Goal: Book appointment/travel/reservation

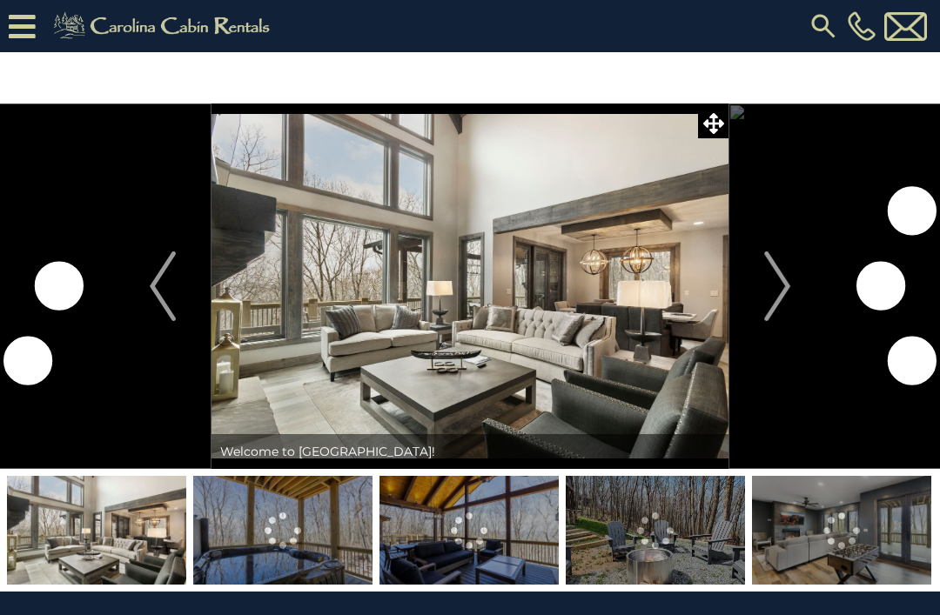
click at [792, 288] on button "Next" at bounding box center [776, 286] width 97 height 365
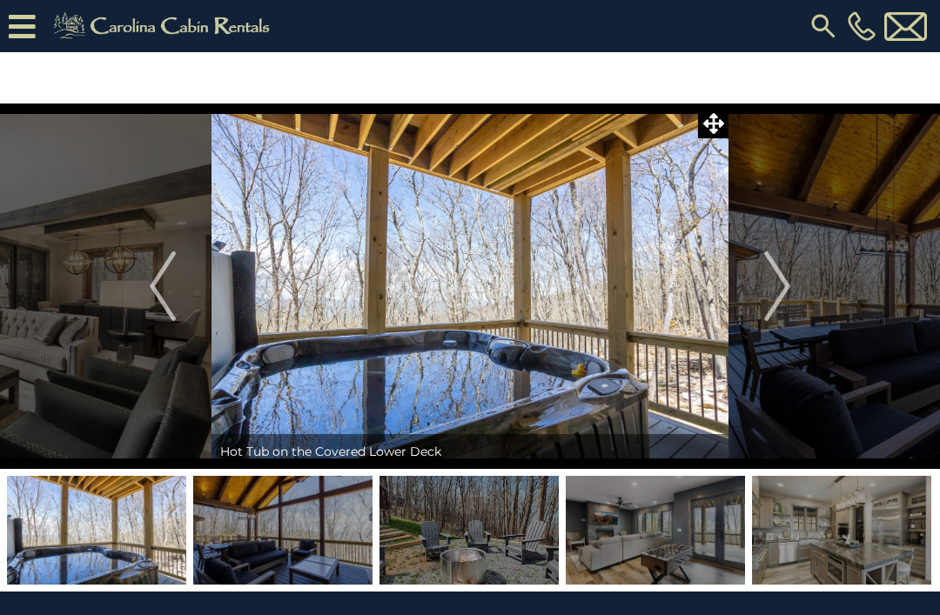
click at [784, 296] on img "Next" at bounding box center [777, 286] width 26 height 70
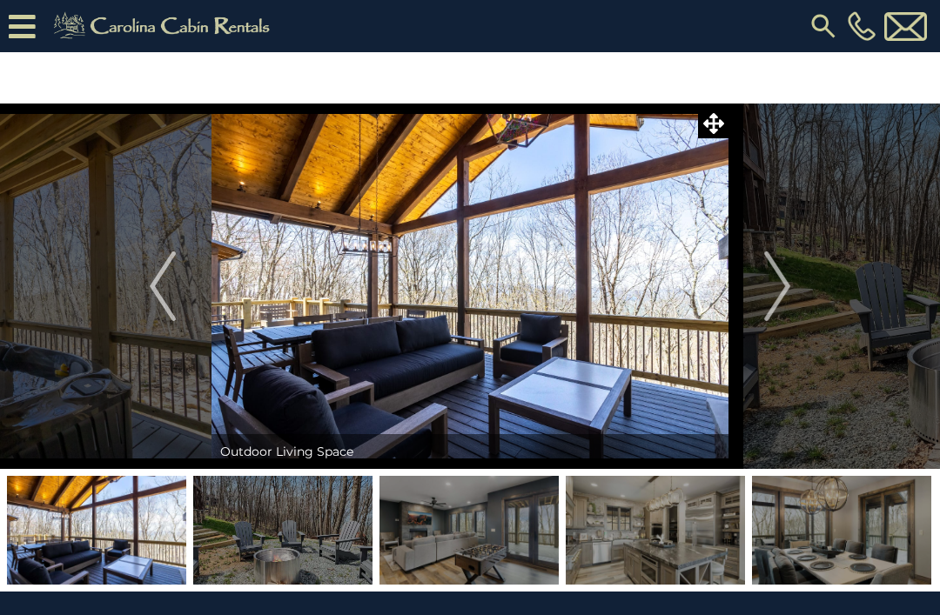
click at [774, 283] on img "Next" at bounding box center [777, 286] width 26 height 70
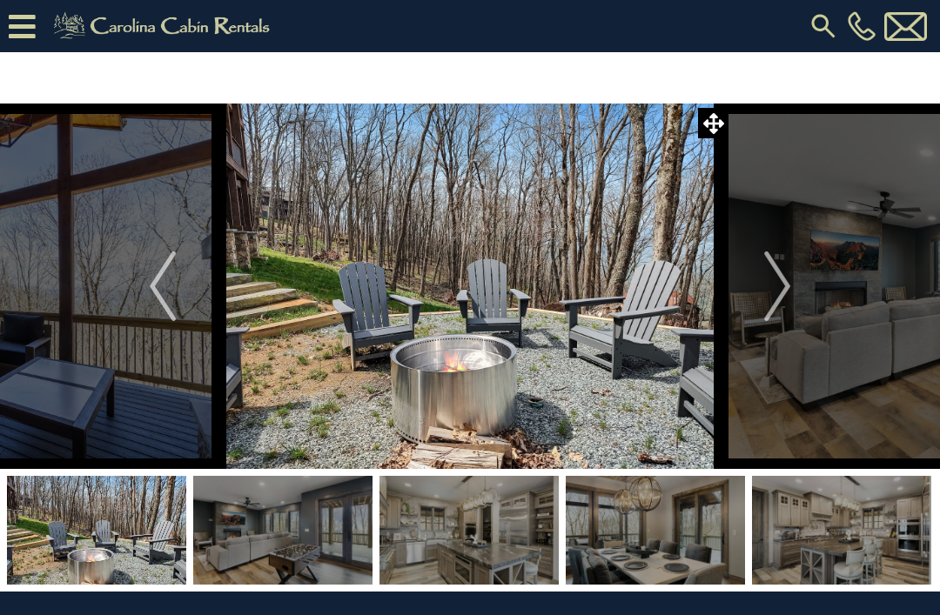
click at [796, 290] on button "Next" at bounding box center [776, 286] width 97 height 365
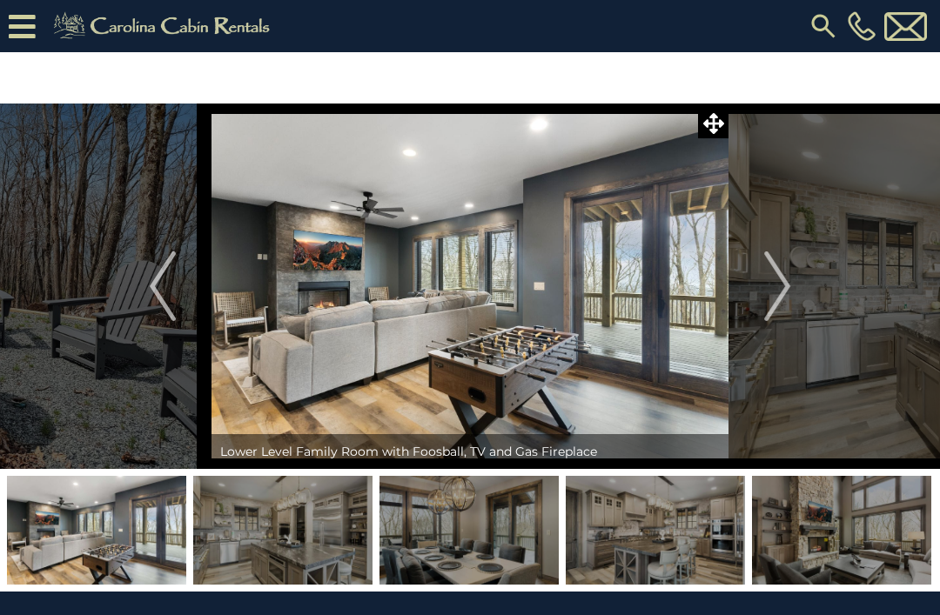
click at [784, 294] on img "Next" at bounding box center [777, 286] width 26 height 70
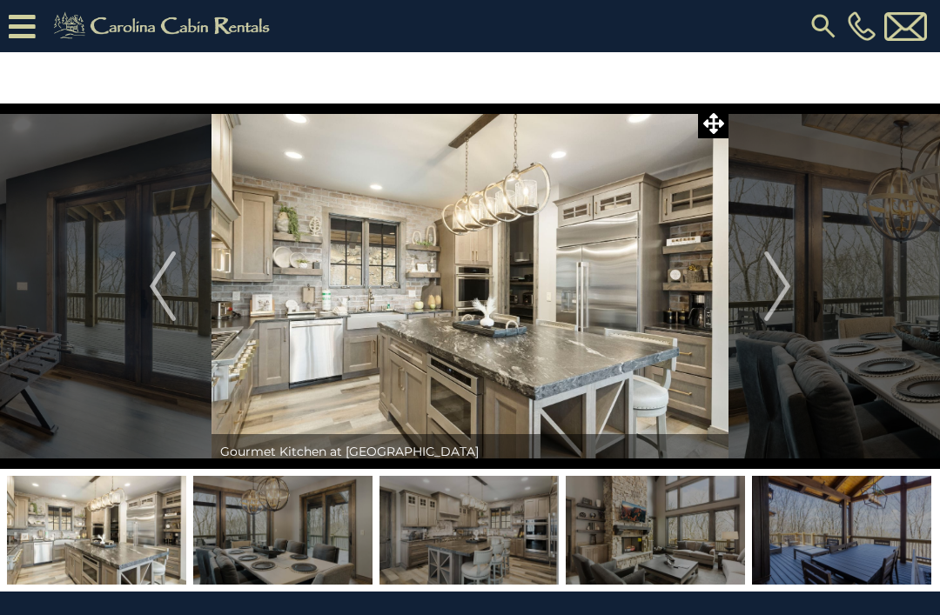
click at [799, 291] on button "Next" at bounding box center [776, 286] width 97 height 365
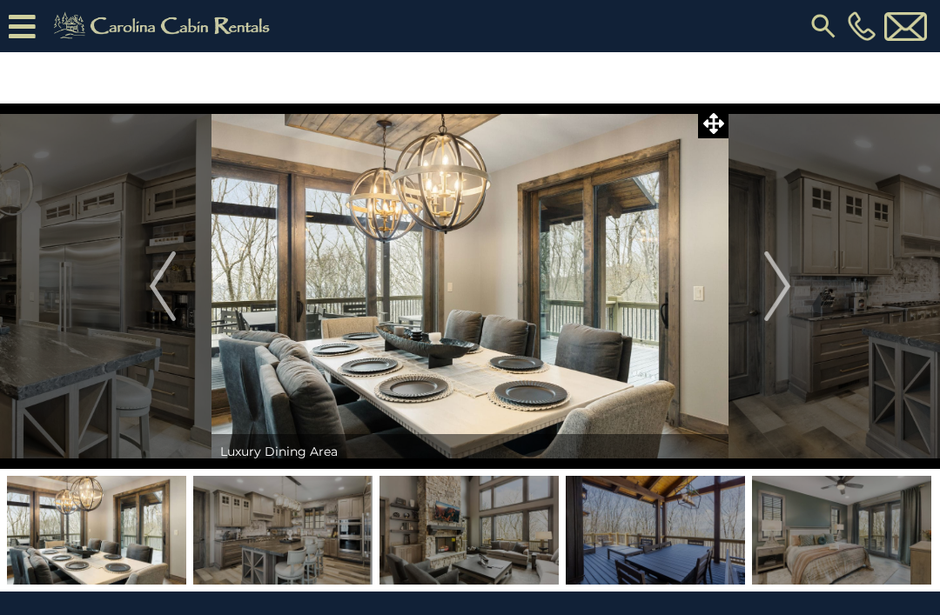
click at [796, 298] on button "Next" at bounding box center [776, 286] width 97 height 365
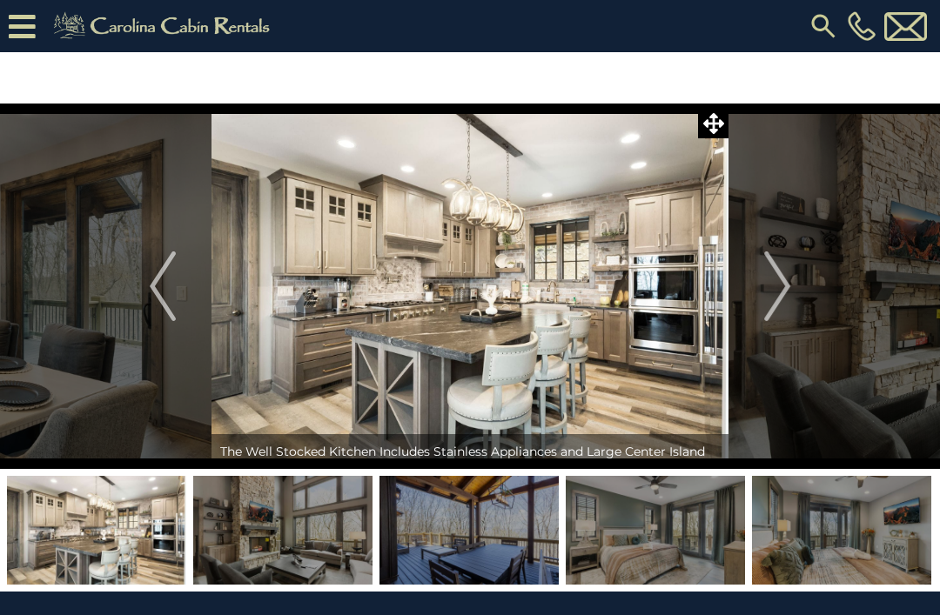
click at [800, 302] on button "Next" at bounding box center [776, 286] width 97 height 365
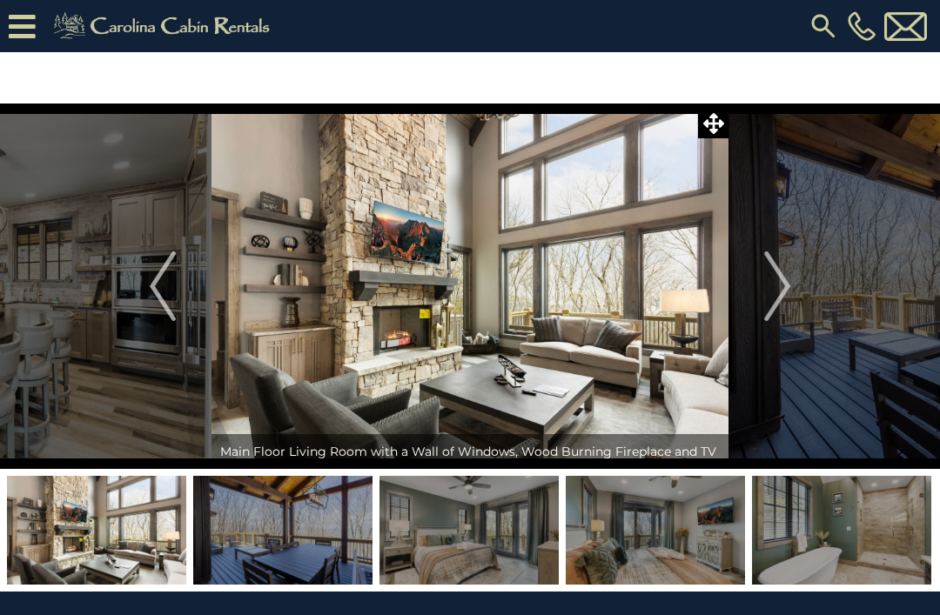
click at [783, 289] on img "Next" at bounding box center [777, 286] width 26 height 70
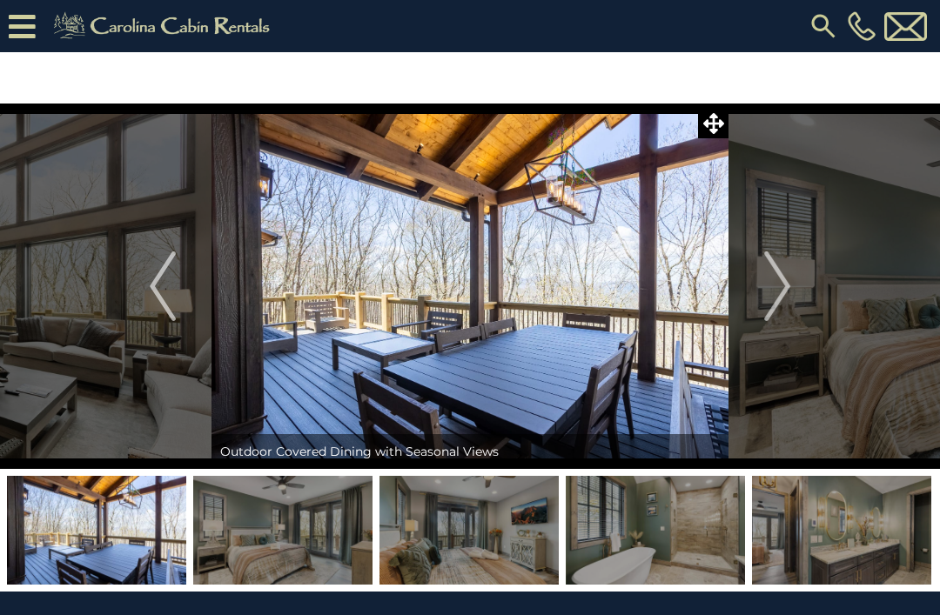
click at [784, 293] on img "Next" at bounding box center [777, 286] width 26 height 70
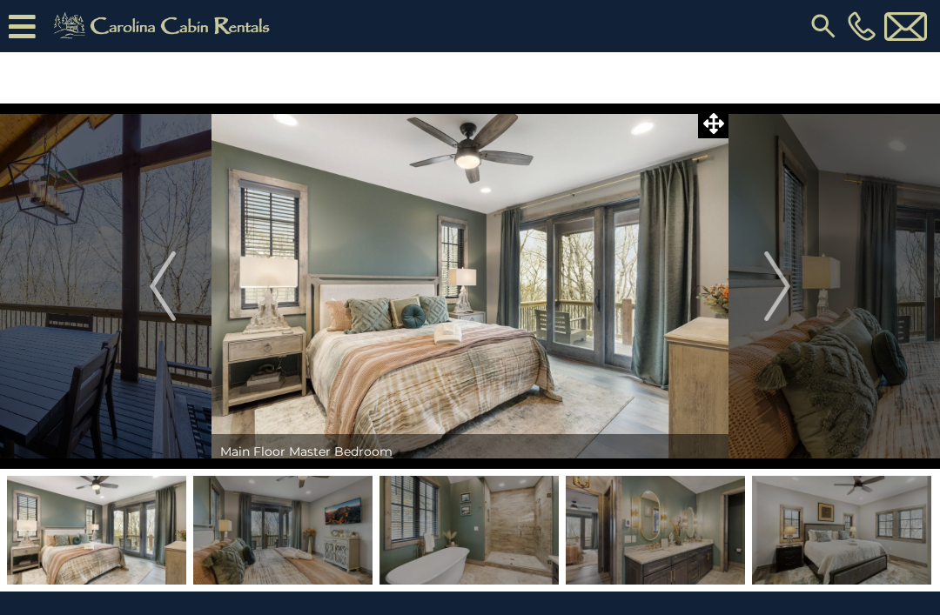
click at [793, 296] on button "Next" at bounding box center [776, 286] width 97 height 365
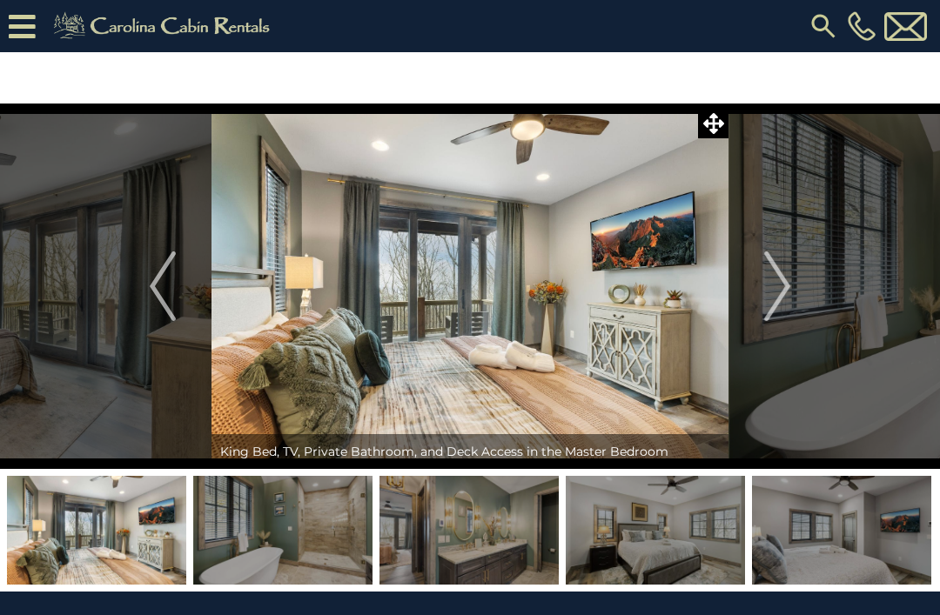
click at [785, 292] on img "Next" at bounding box center [777, 286] width 26 height 70
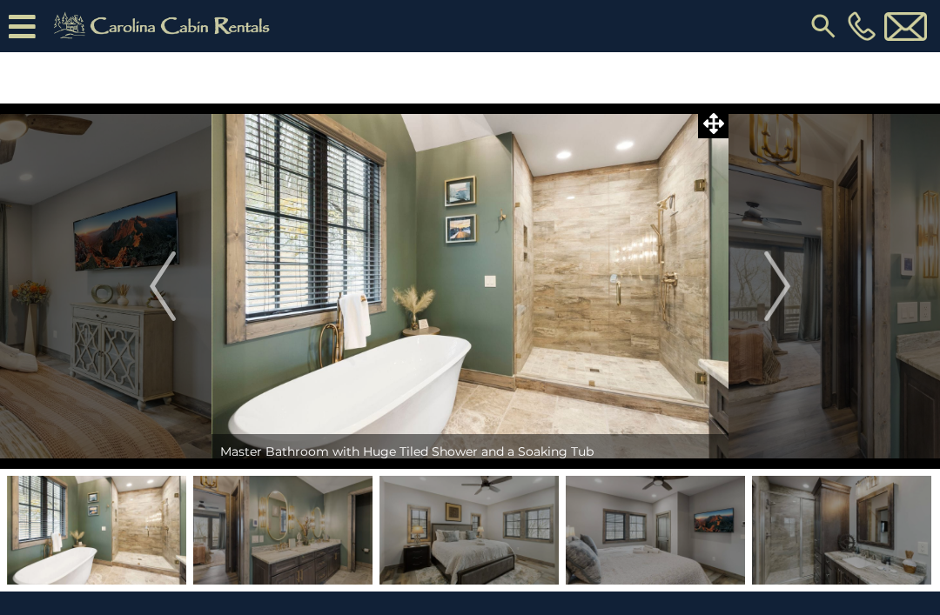
click at [786, 292] on img "Next" at bounding box center [777, 286] width 26 height 70
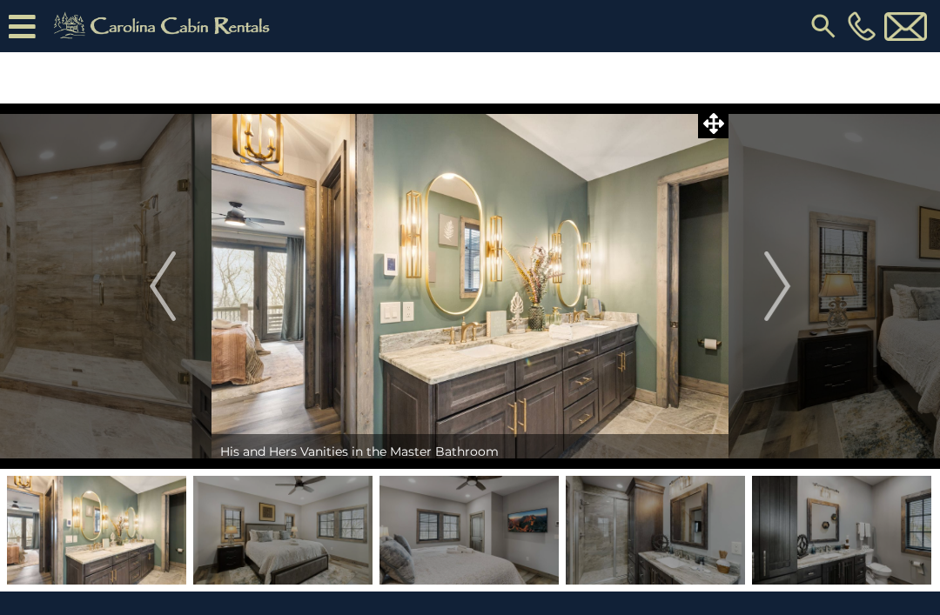
click at [789, 297] on img "Next" at bounding box center [777, 286] width 26 height 70
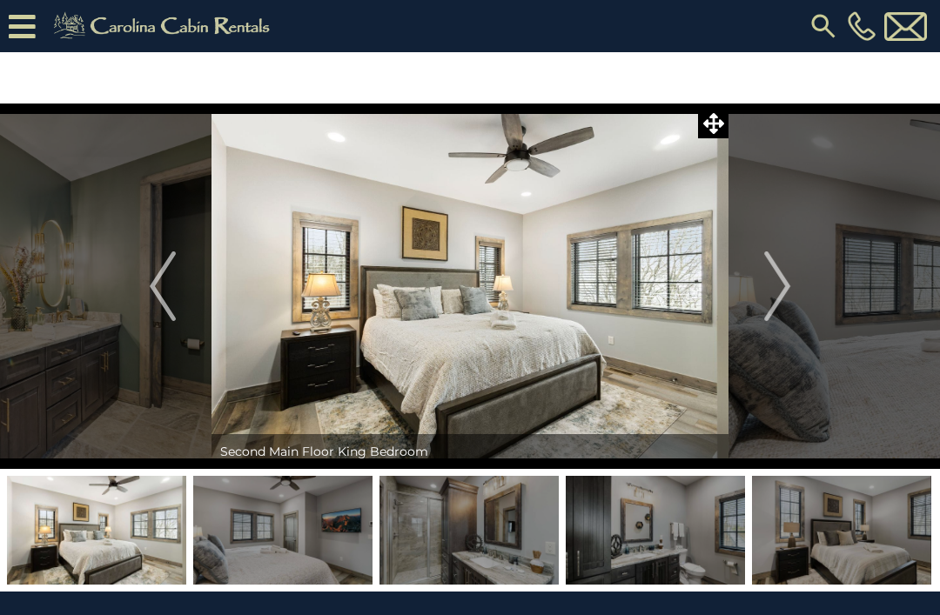
click at [784, 291] on img "Next" at bounding box center [777, 286] width 26 height 70
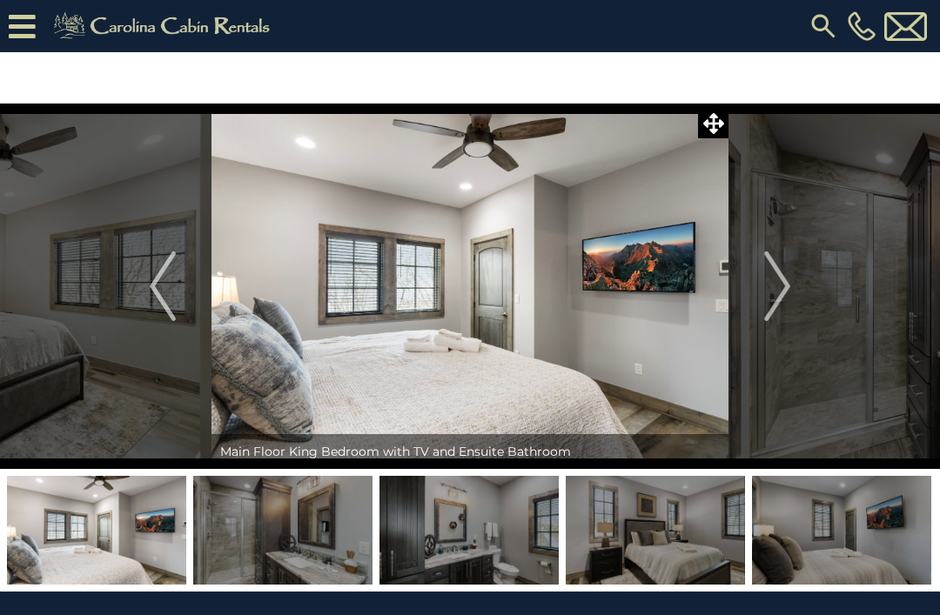
click at [789, 293] on img "Next" at bounding box center [777, 286] width 26 height 70
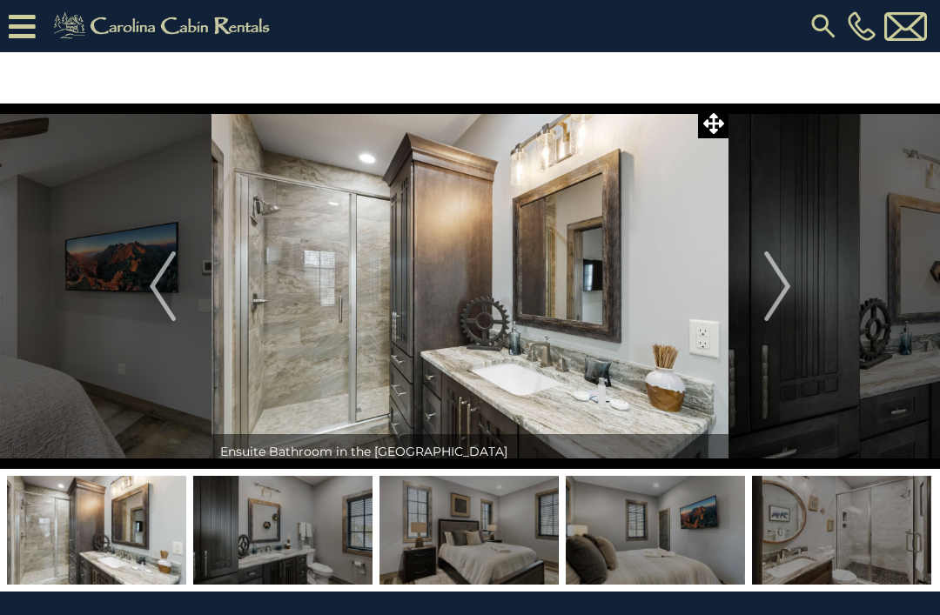
click at [785, 294] on img "Next" at bounding box center [777, 286] width 26 height 70
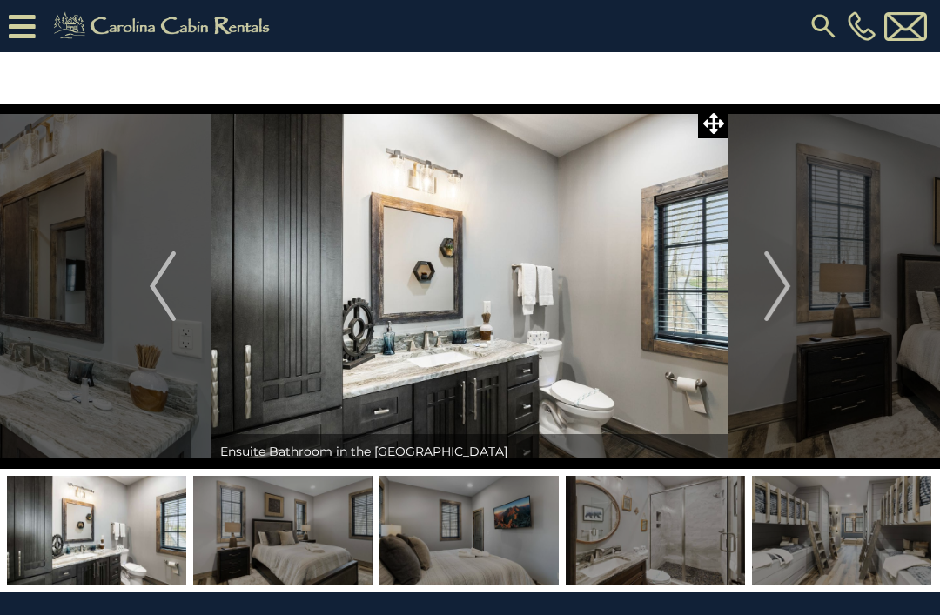
click at [803, 297] on button "Next" at bounding box center [776, 286] width 97 height 365
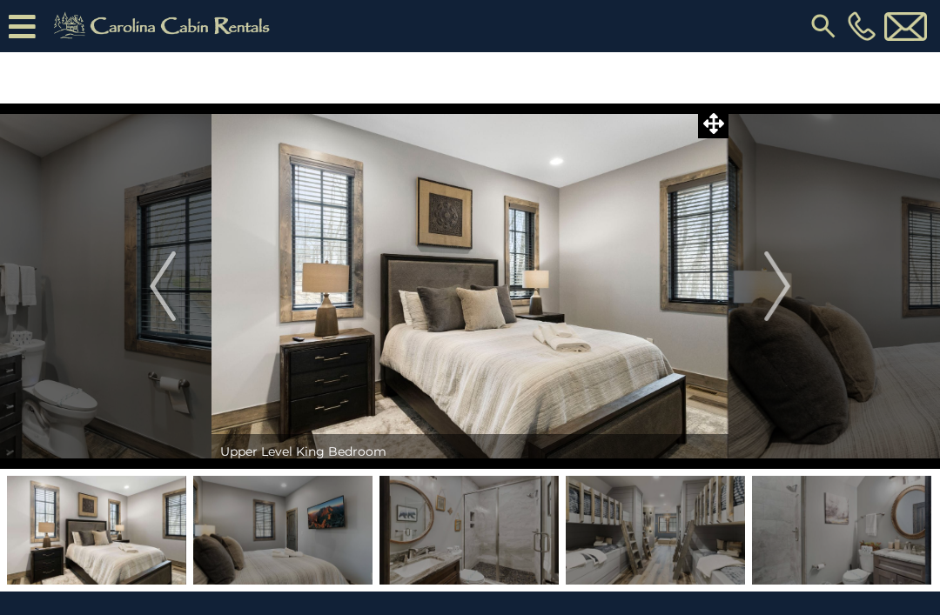
click at [807, 294] on button "Next" at bounding box center [776, 286] width 97 height 365
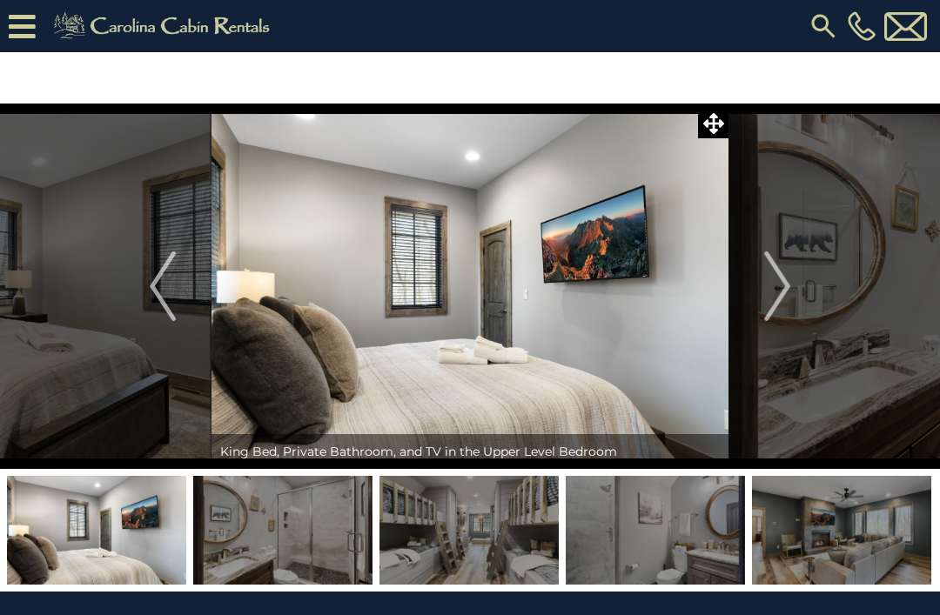
click at [795, 296] on button "Next" at bounding box center [776, 286] width 97 height 365
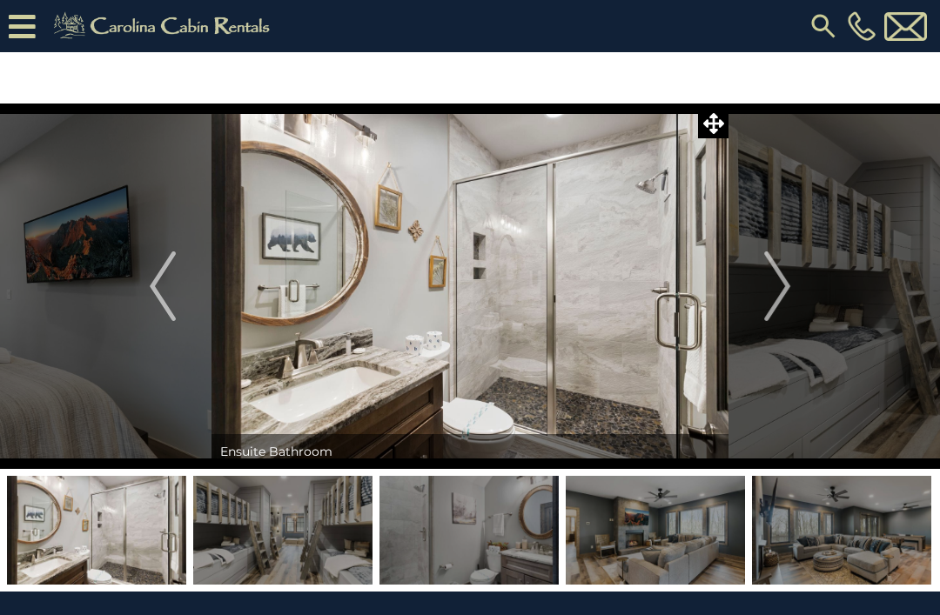
click at [801, 298] on button "Next" at bounding box center [776, 286] width 97 height 365
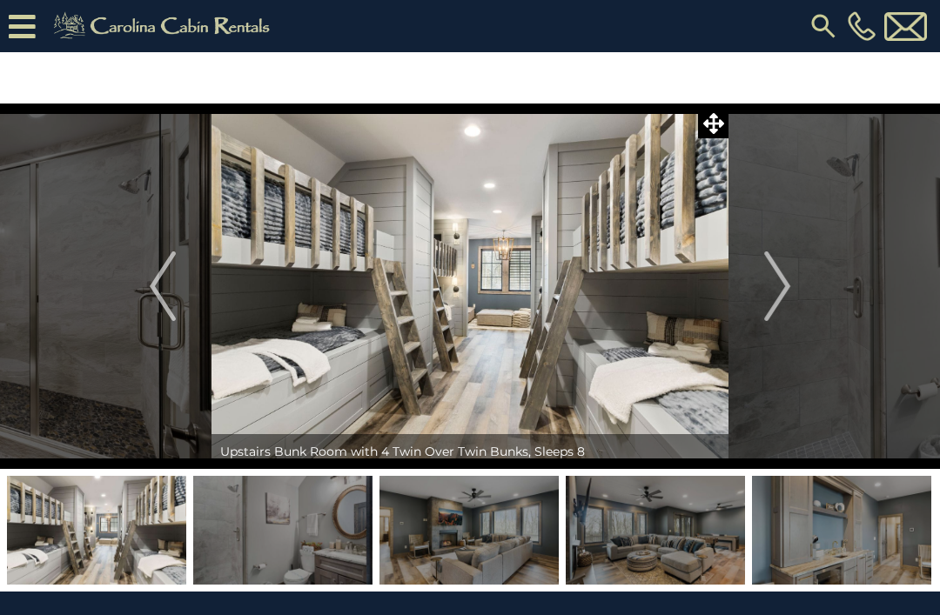
click at [765, 285] on img "Next" at bounding box center [777, 286] width 26 height 70
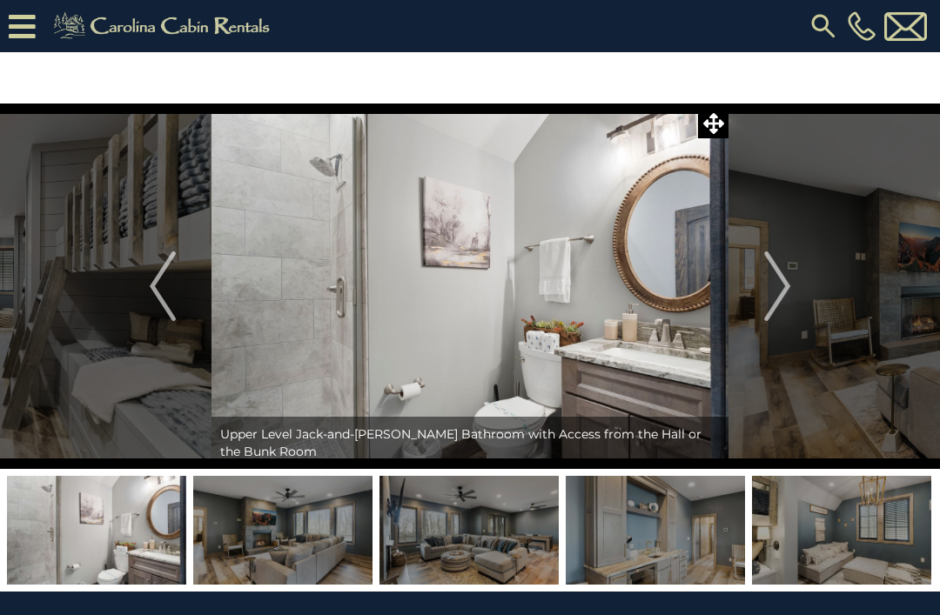
click at [796, 286] on button "Next" at bounding box center [776, 286] width 97 height 365
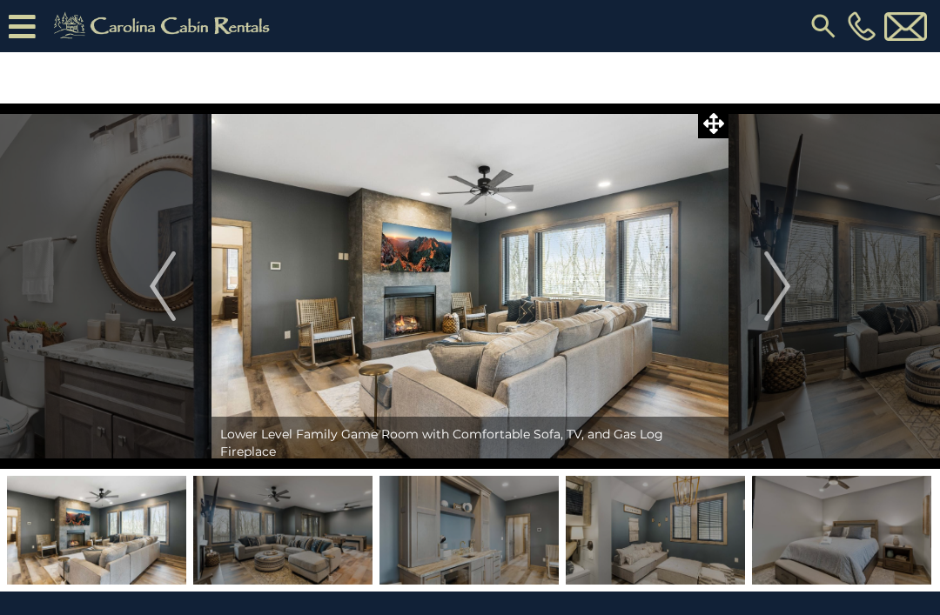
click at [163, 290] on img "Previous" at bounding box center [163, 286] width 26 height 70
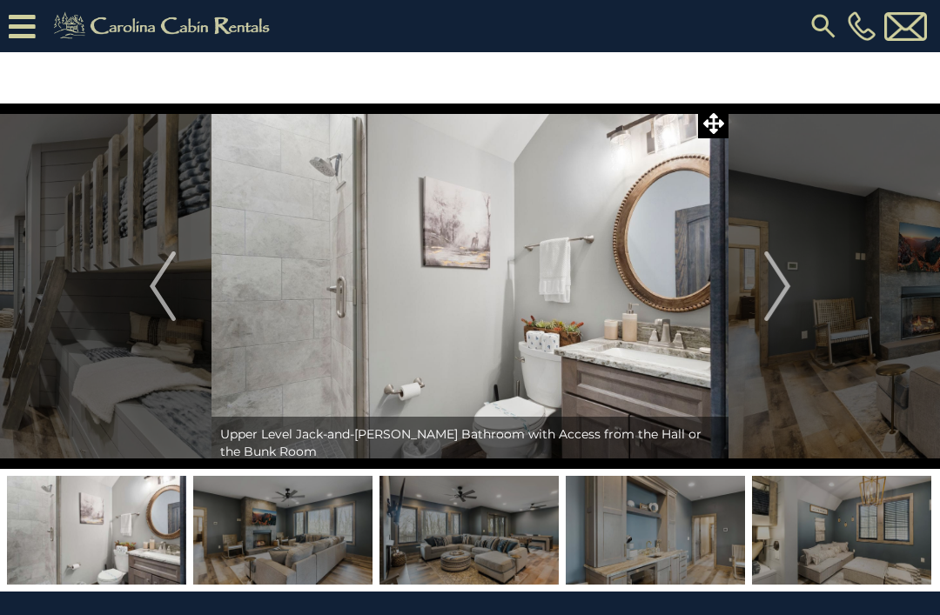
click at [177, 296] on button "Previous" at bounding box center [162, 286] width 97 height 365
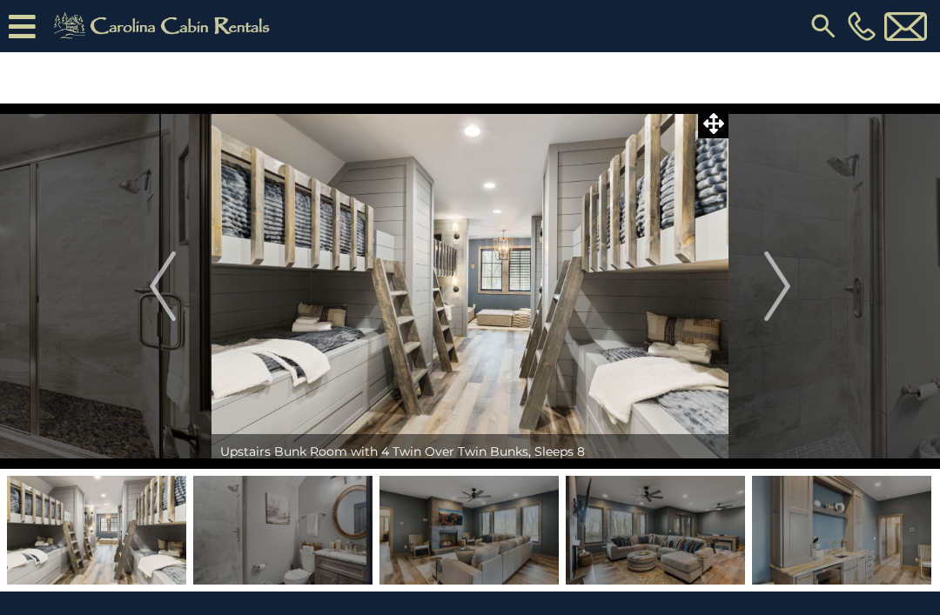
click at [694, 113] on img at bounding box center [469, 286] width 517 height 365
click at [356, 460] on div "Upstairs Bunk Room with 4 Twin Over Twin Bunks, Sleeps 8" at bounding box center [469, 451] width 517 height 35
click at [782, 286] on img "Next" at bounding box center [777, 286] width 26 height 70
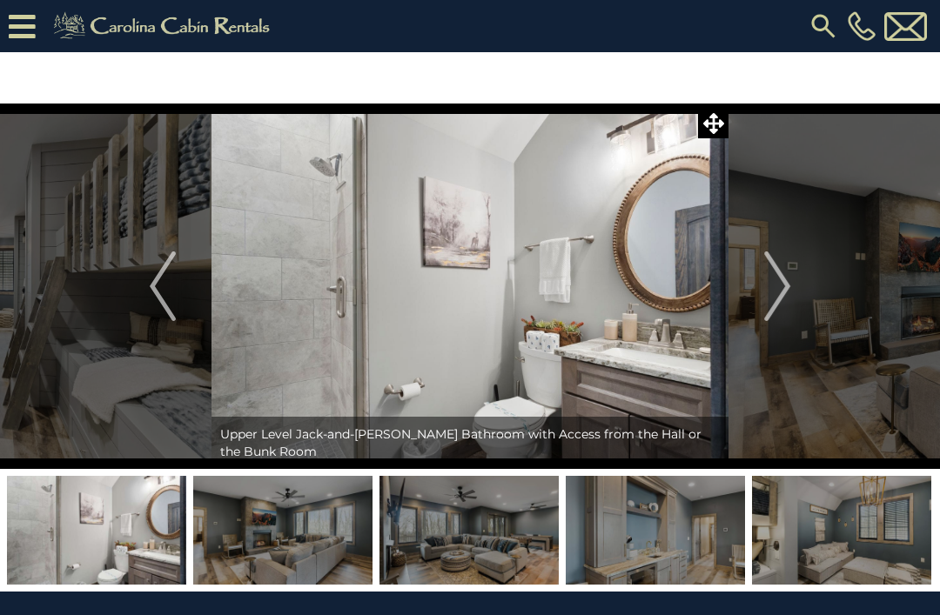
click at [787, 290] on img "Next" at bounding box center [777, 286] width 26 height 70
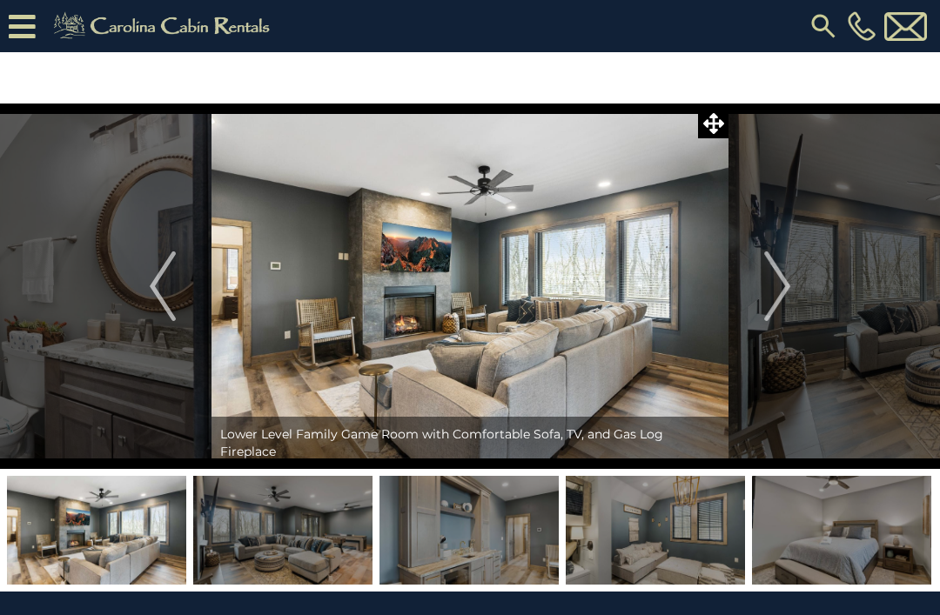
click at [800, 287] on button "Next" at bounding box center [776, 286] width 97 height 365
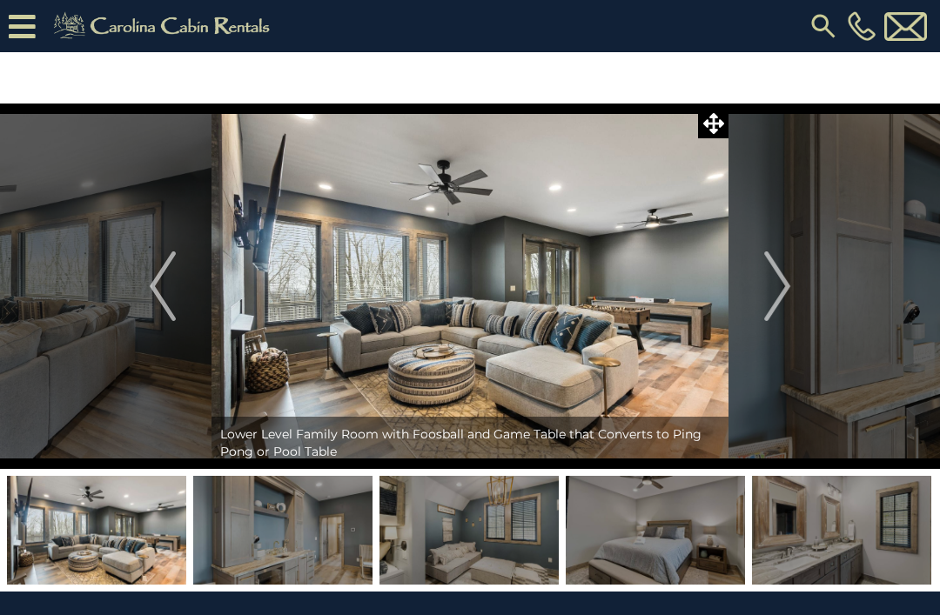
click at [798, 291] on button "Next" at bounding box center [776, 286] width 97 height 365
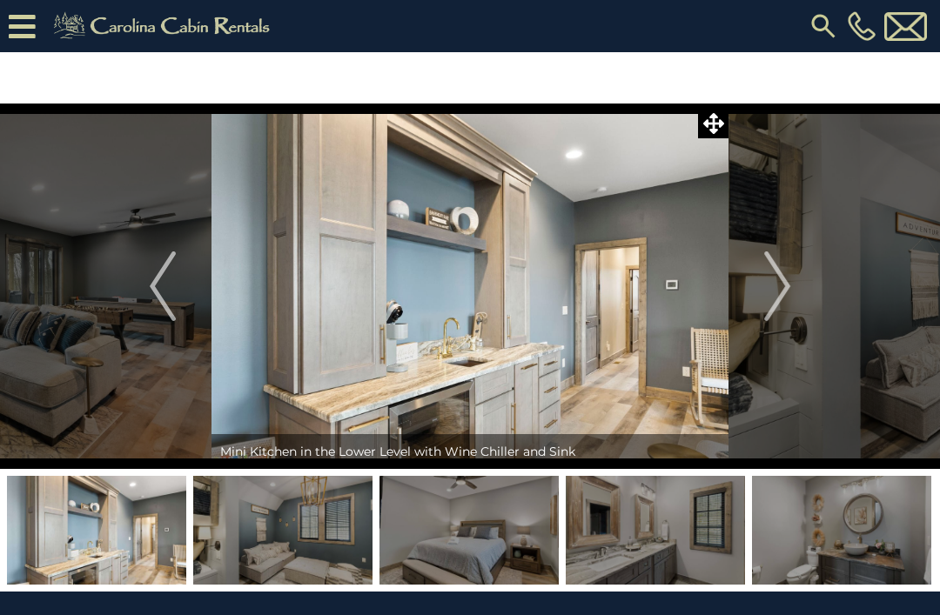
click at [789, 294] on img "Next" at bounding box center [777, 286] width 26 height 70
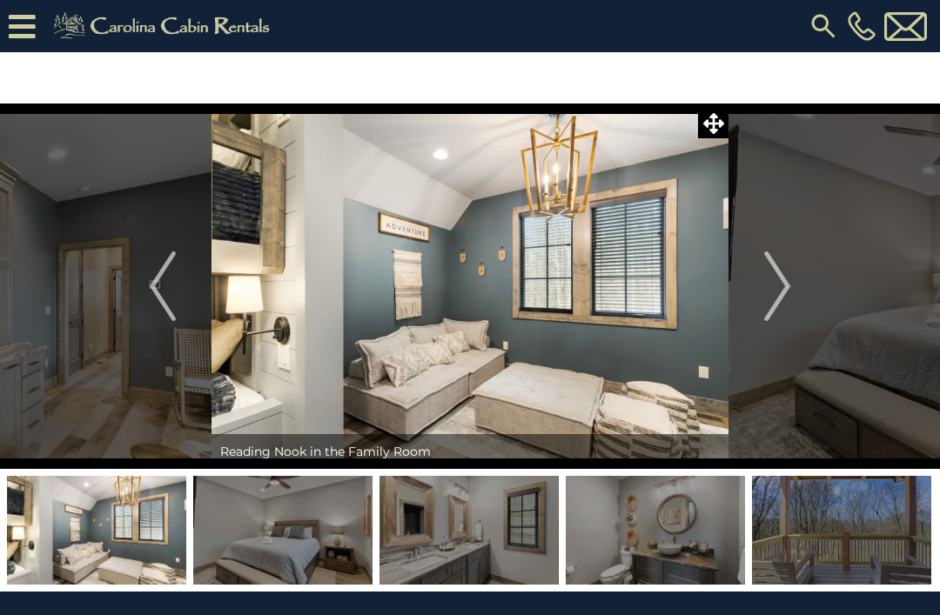
click at [794, 290] on button "Next" at bounding box center [776, 286] width 97 height 365
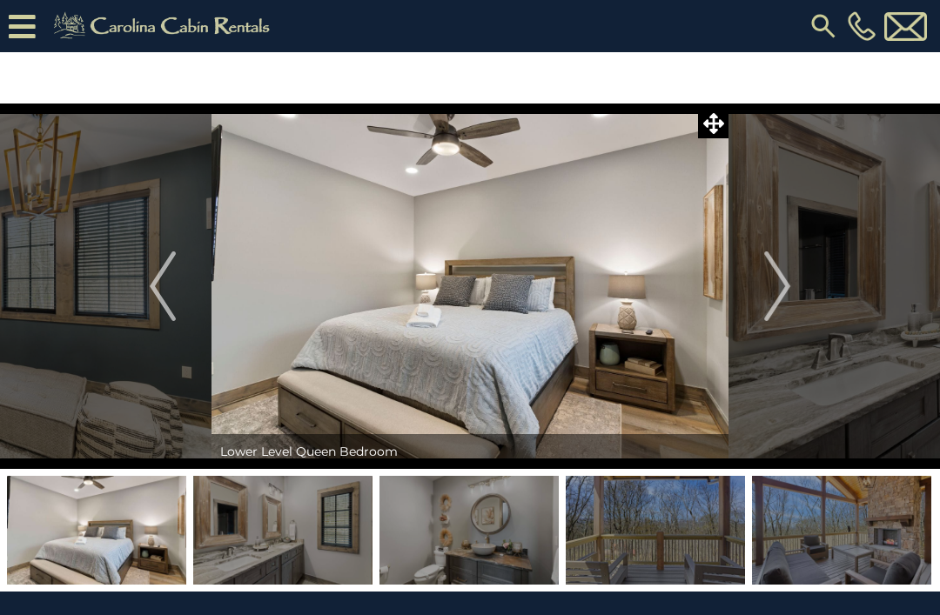
click at [768, 278] on img "Next" at bounding box center [777, 286] width 26 height 70
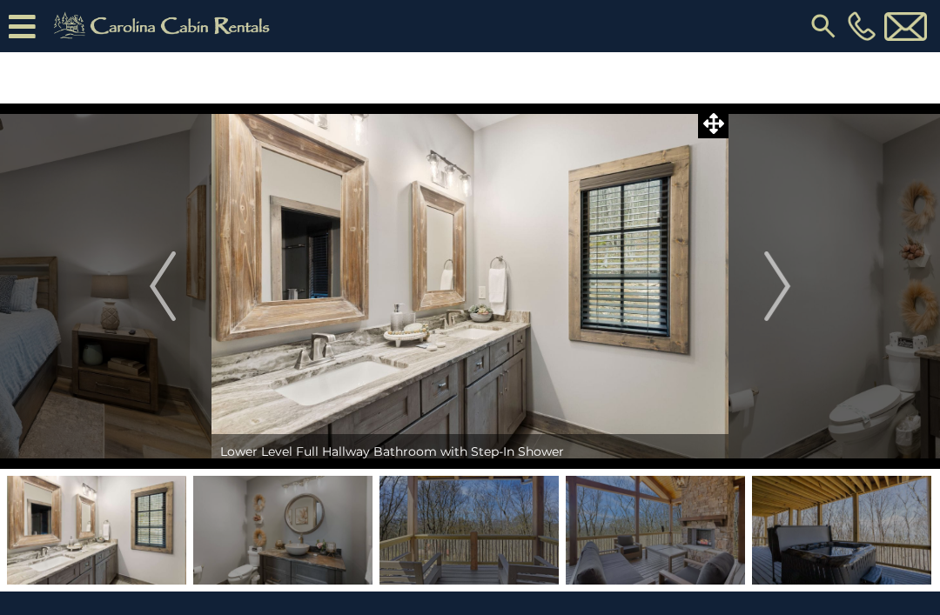
click at [157, 304] on img "Previous" at bounding box center [163, 286] width 26 height 70
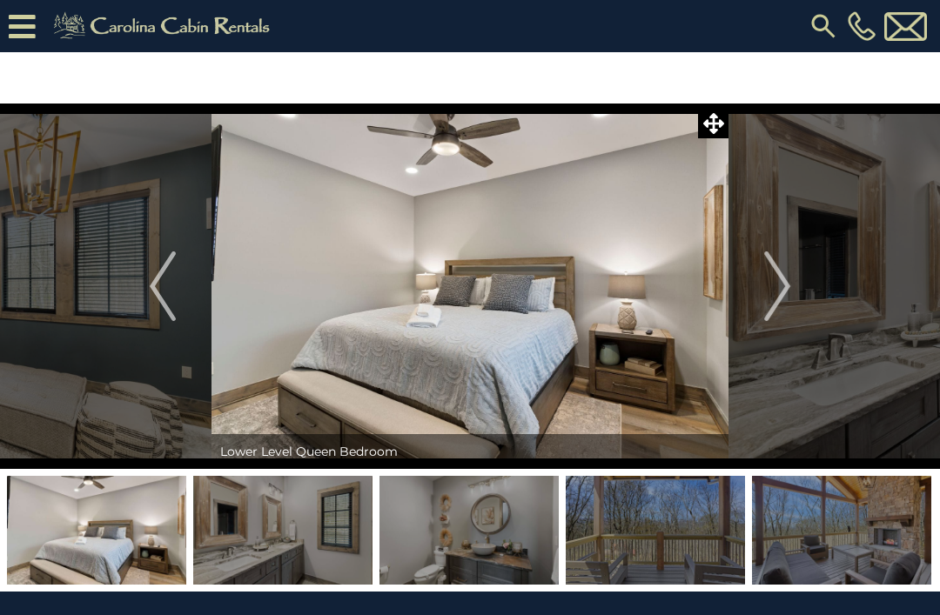
click at [779, 297] on img "Next" at bounding box center [777, 286] width 26 height 70
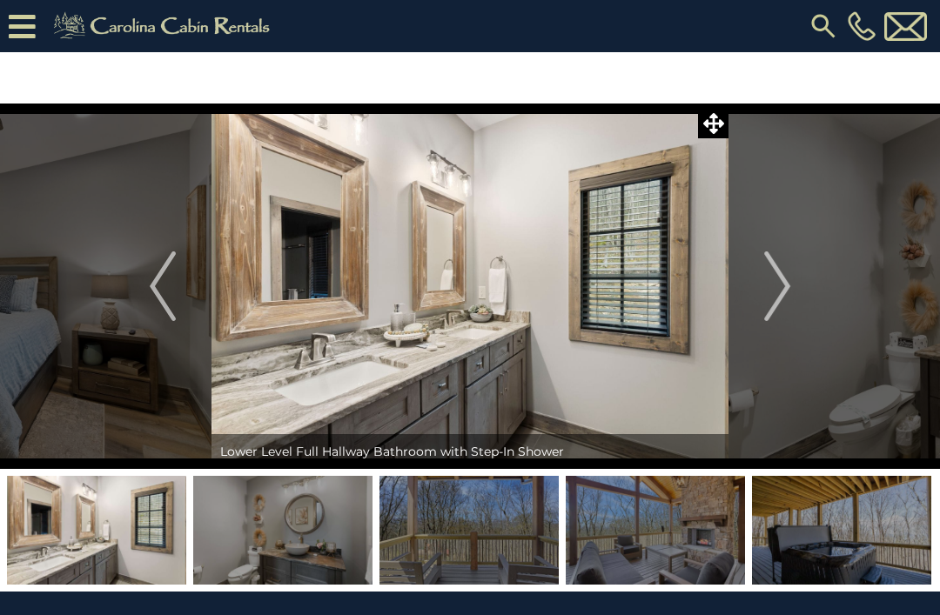
click at [783, 300] on img "Next" at bounding box center [777, 286] width 26 height 70
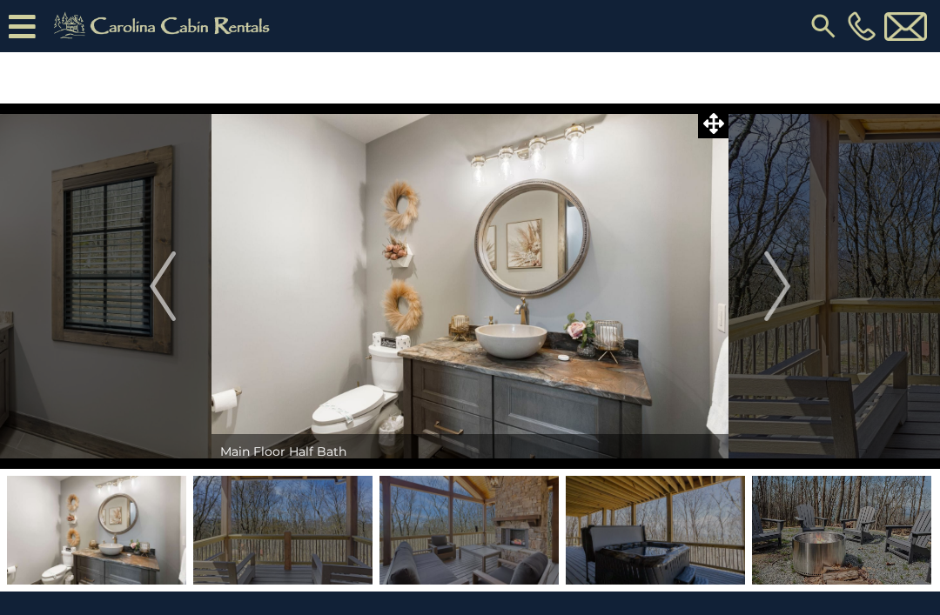
click at [782, 291] on img "Next" at bounding box center [777, 286] width 26 height 70
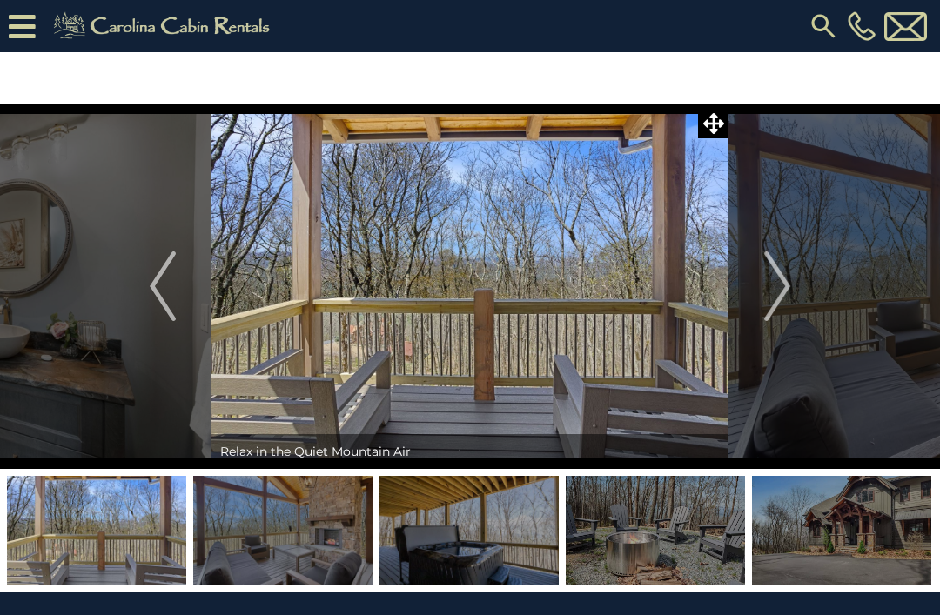
click at [795, 291] on button "Next" at bounding box center [776, 286] width 97 height 365
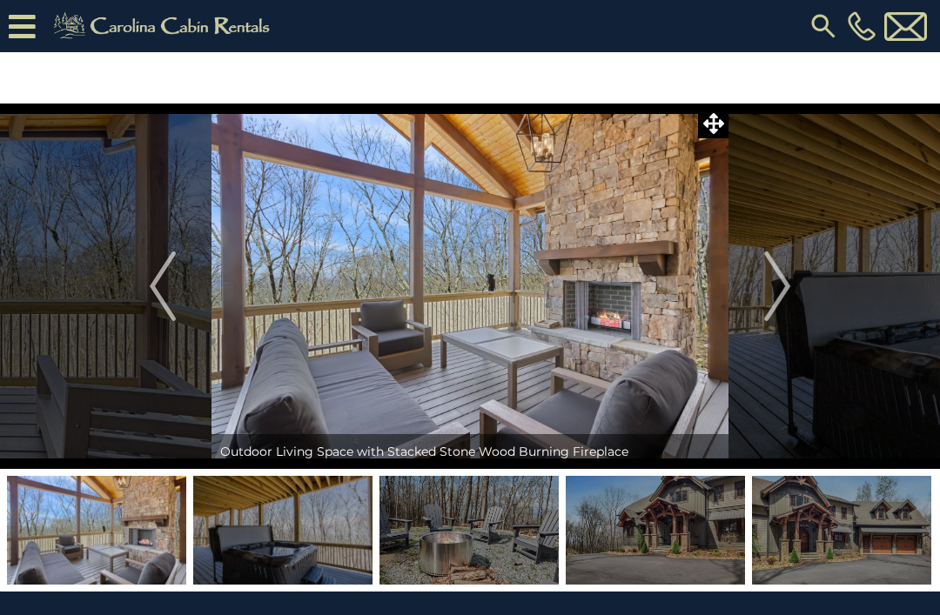
click at [783, 285] on img "Next" at bounding box center [777, 286] width 26 height 70
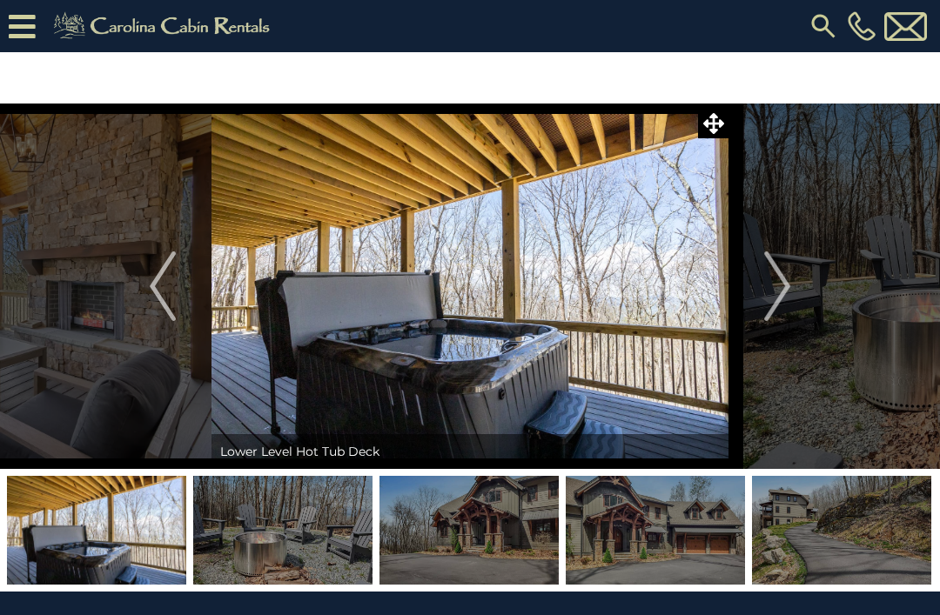
click at [794, 285] on button "Next" at bounding box center [776, 286] width 97 height 365
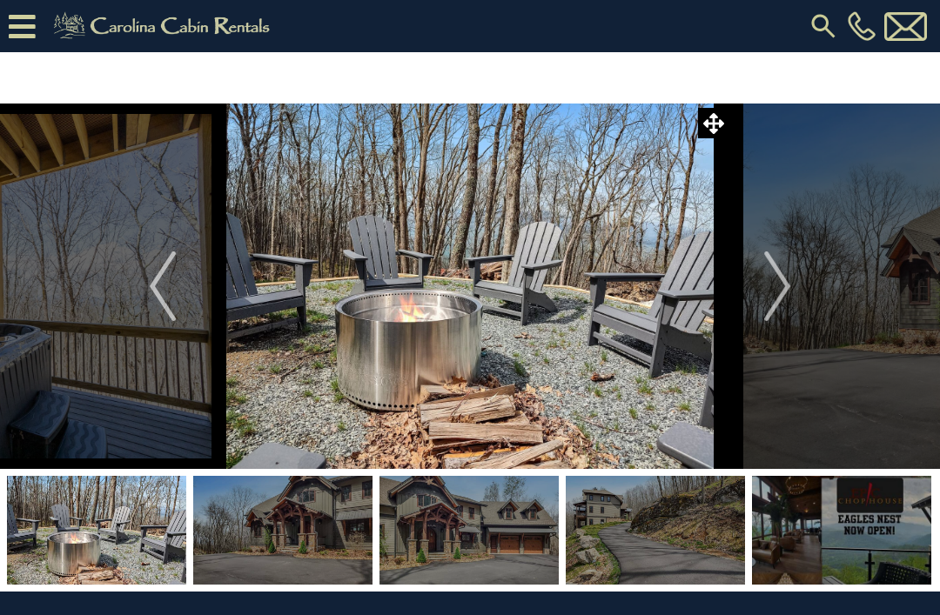
click at [792, 295] on button "Next" at bounding box center [776, 286] width 97 height 365
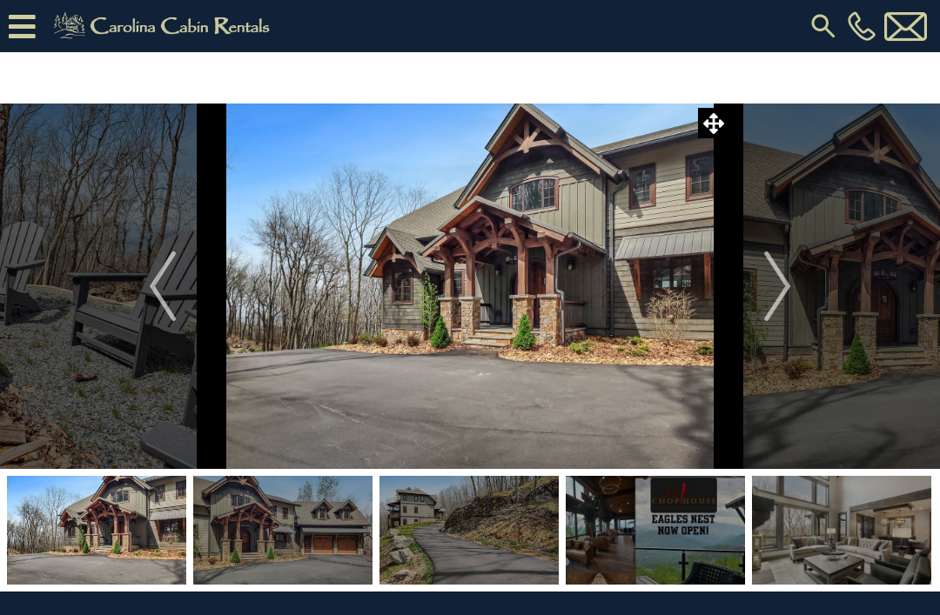
click at [790, 293] on img "Next" at bounding box center [777, 286] width 26 height 70
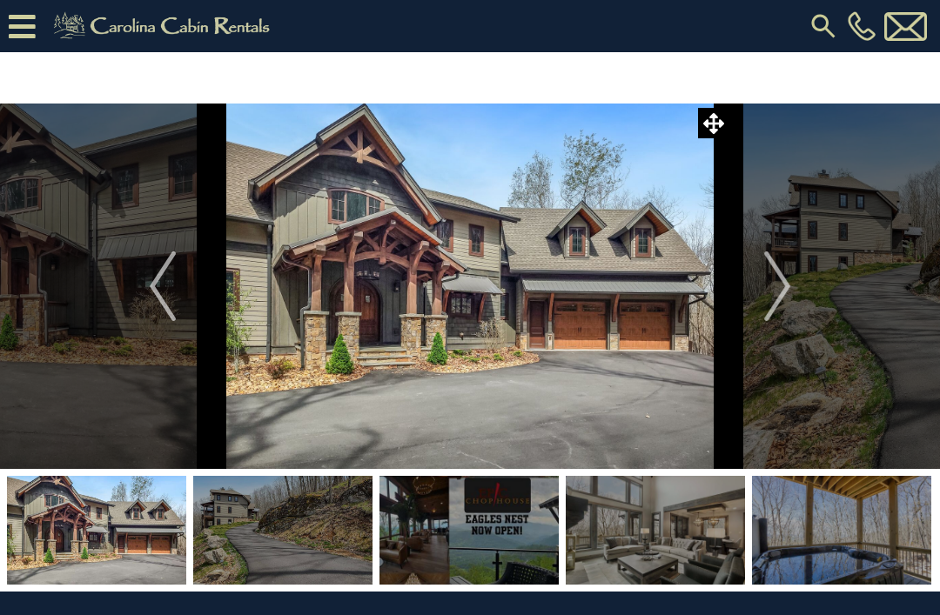
click at [780, 295] on img "Next" at bounding box center [777, 286] width 26 height 70
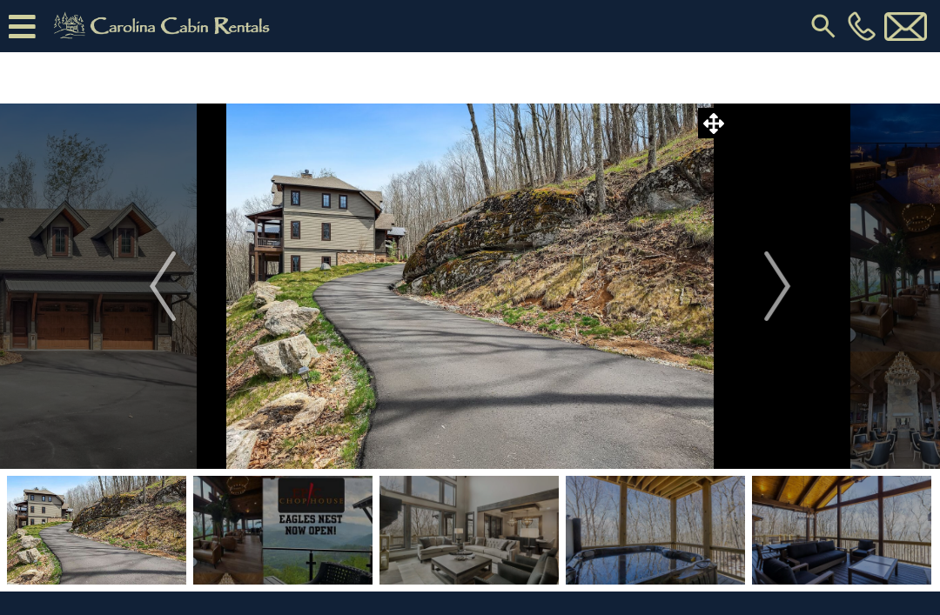
click at [797, 294] on button "Next" at bounding box center [776, 286] width 97 height 365
click at [781, 302] on img "Next" at bounding box center [777, 286] width 26 height 70
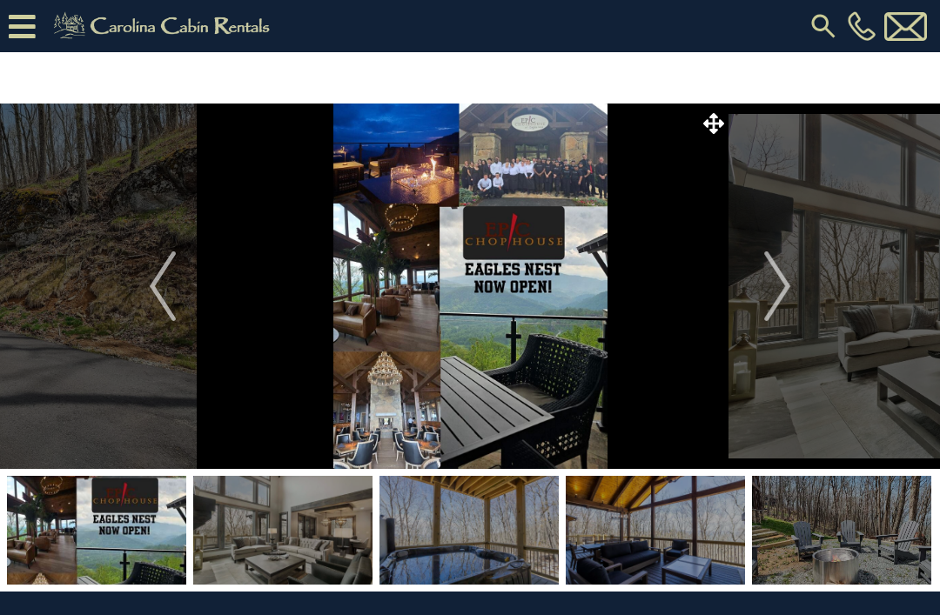
click at [779, 298] on img "Next" at bounding box center [777, 286] width 26 height 70
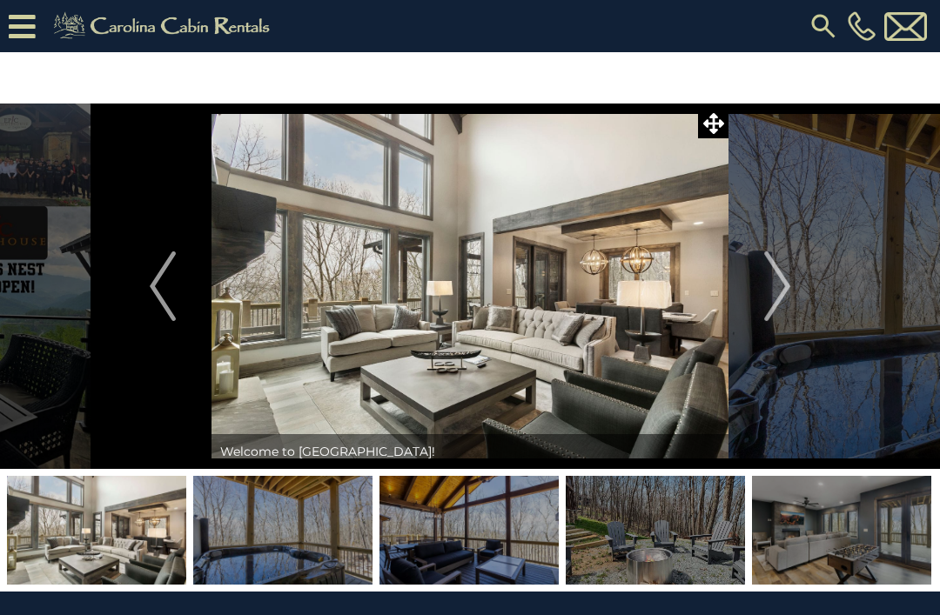
click at [774, 273] on img "Next" at bounding box center [777, 286] width 26 height 70
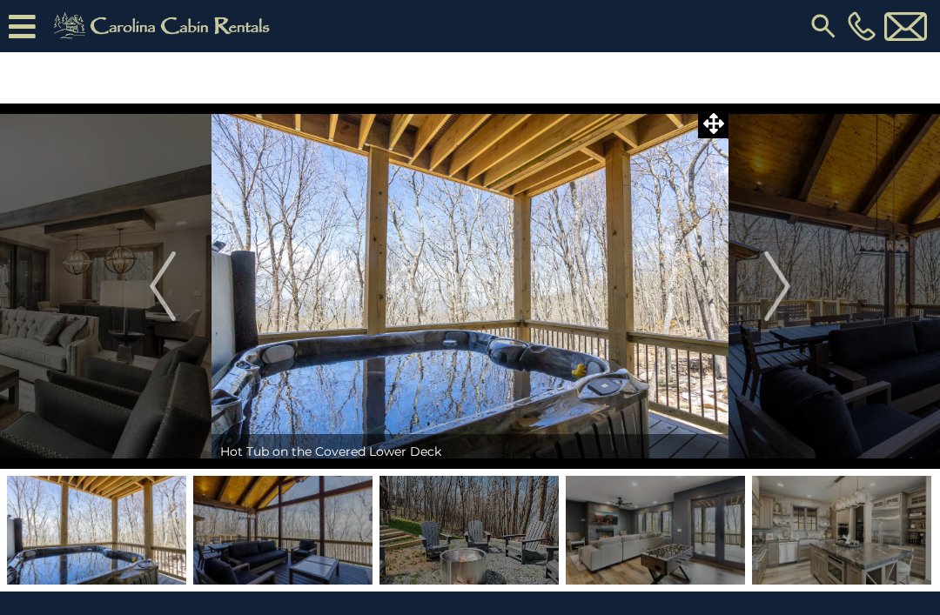
click at [766, 270] on img "Next" at bounding box center [777, 286] width 26 height 70
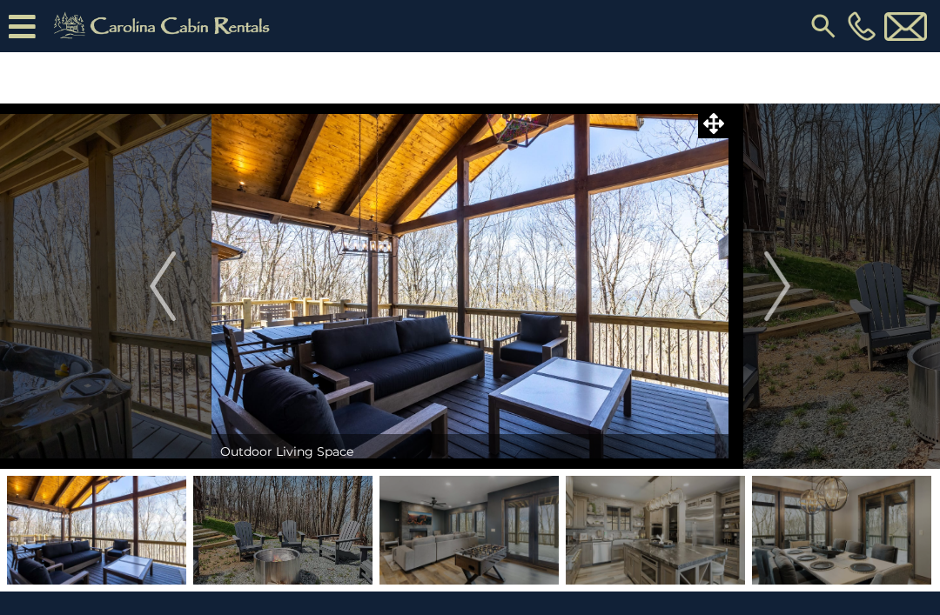
click at [767, 300] on img "Next" at bounding box center [777, 286] width 26 height 70
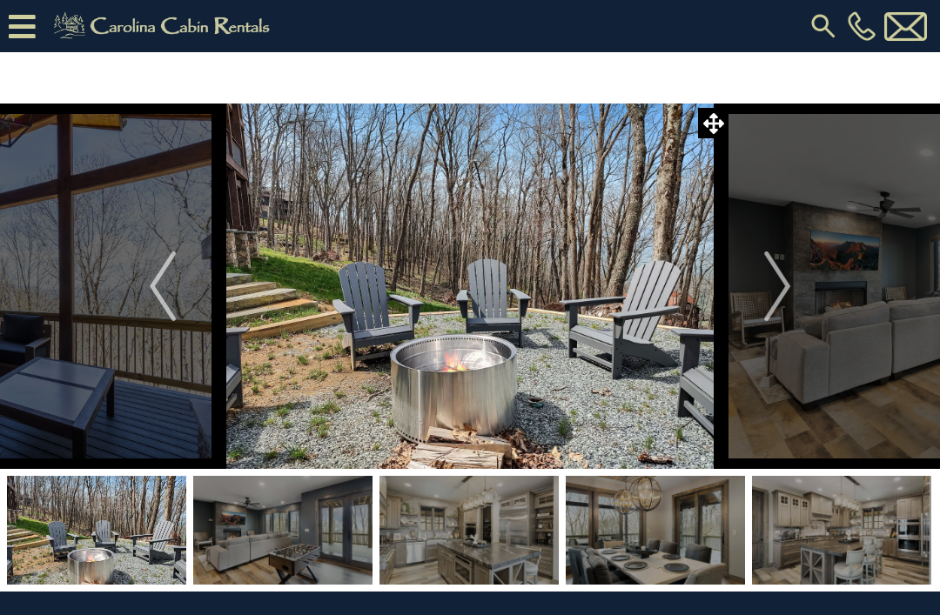
click at [767, 293] on img "Next" at bounding box center [777, 286] width 26 height 70
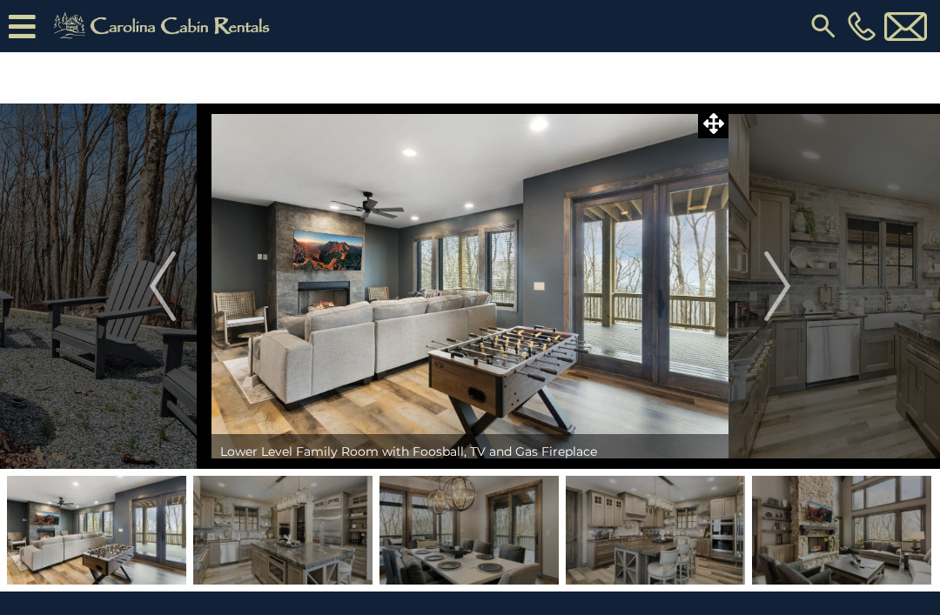
click at [773, 290] on img "Next" at bounding box center [777, 286] width 26 height 70
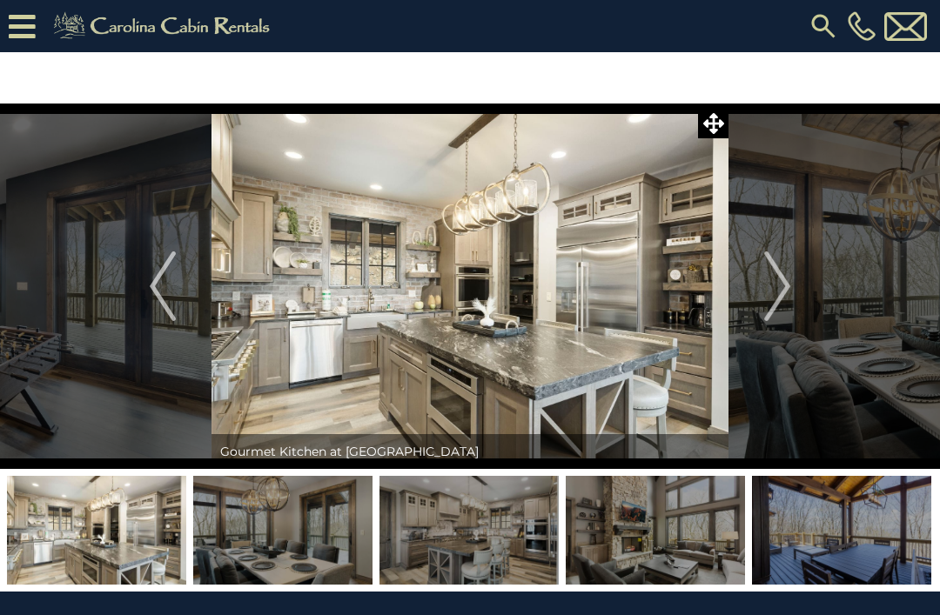
click at [772, 309] on img "Next" at bounding box center [777, 286] width 26 height 70
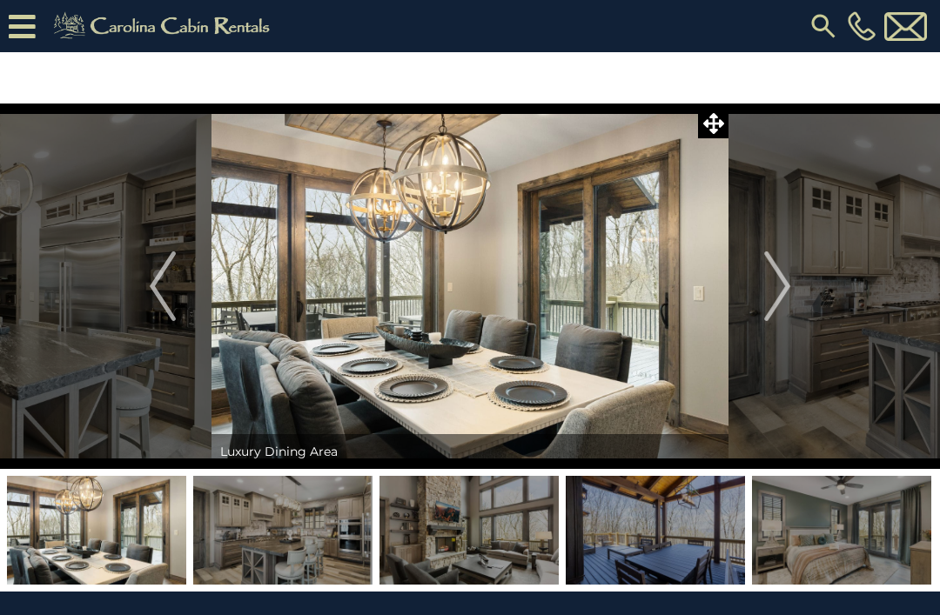
click at [780, 301] on img "Next" at bounding box center [777, 286] width 26 height 70
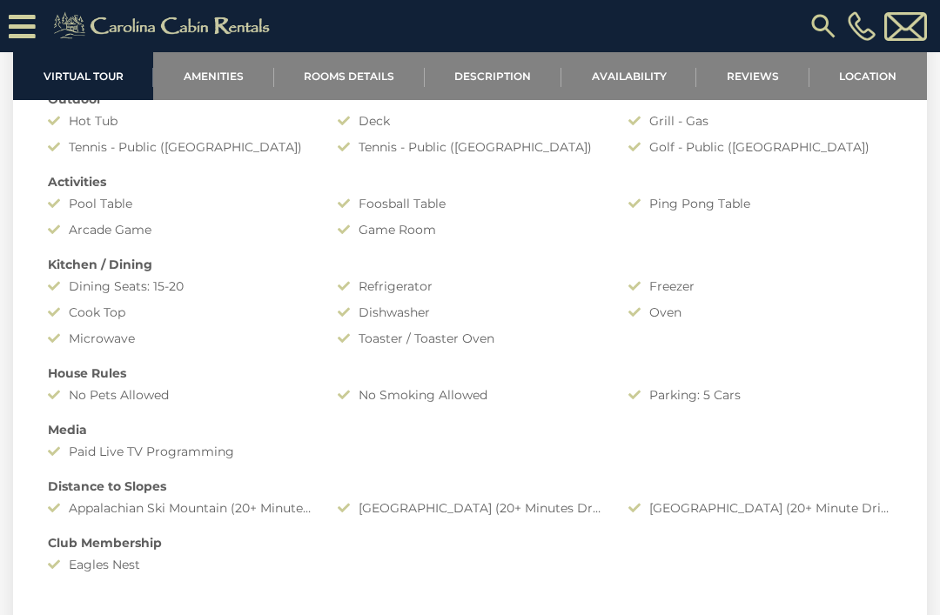
scroll to position [1349, 0]
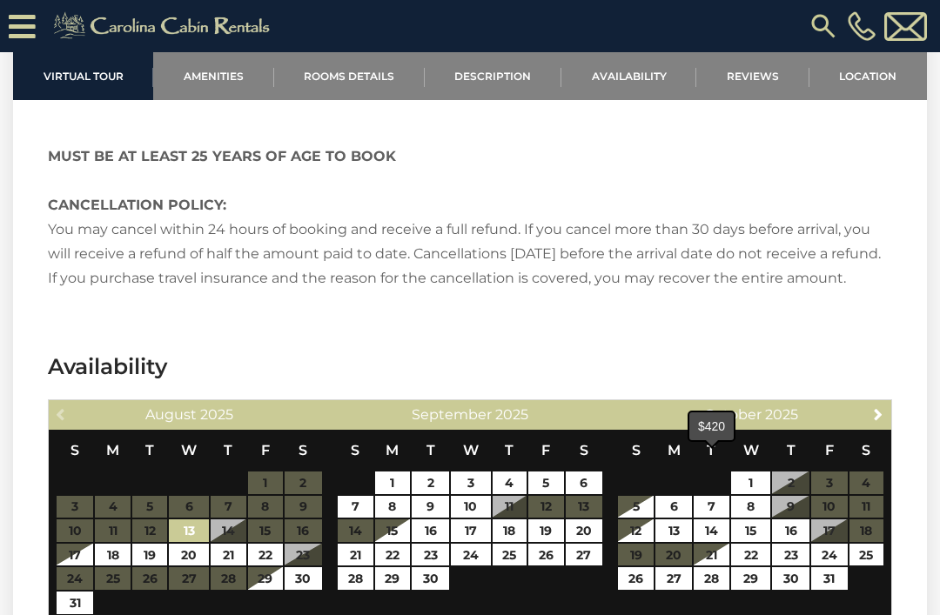
scroll to position [4328, 0]
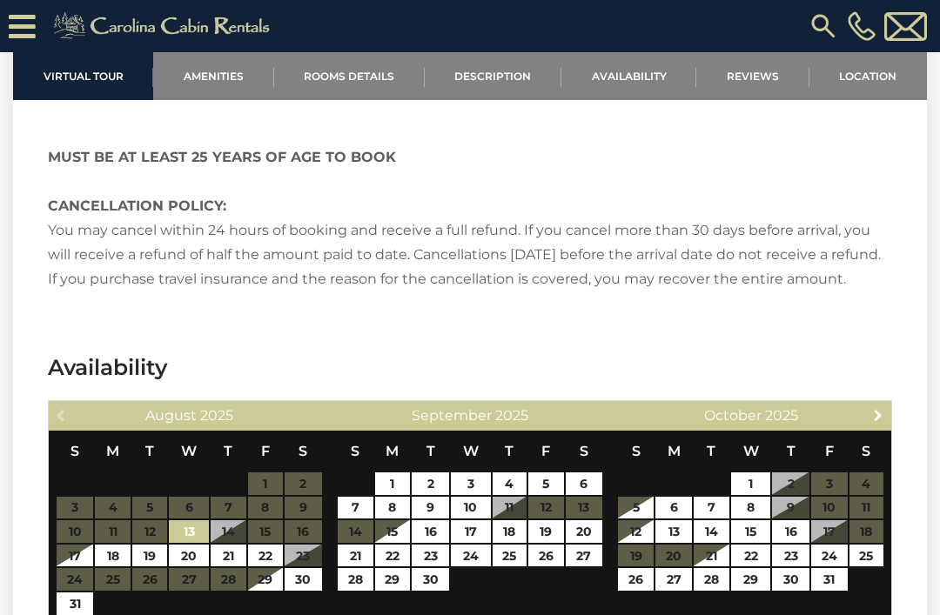
click at [880, 408] on span "Next" at bounding box center [878, 415] width 14 height 14
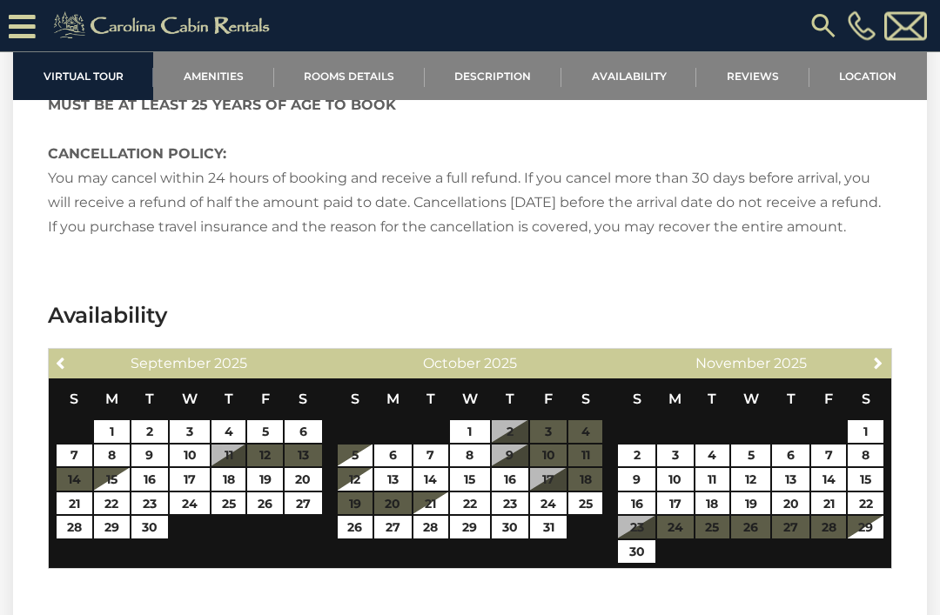
scroll to position [4381, 0]
click at [874, 356] on span "Next" at bounding box center [878, 363] width 14 height 14
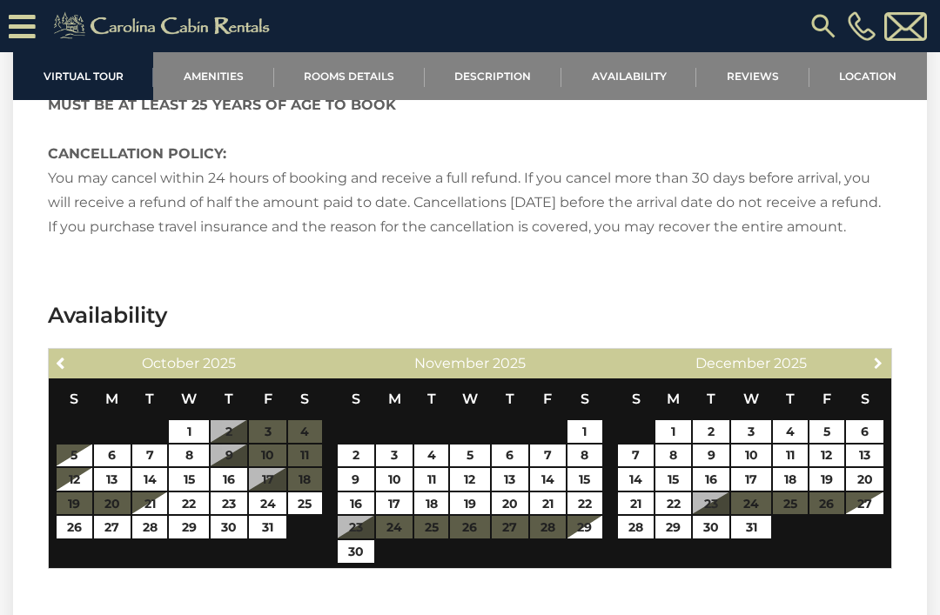
click at [886, 351] on link "Next" at bounding box center [878, 362] width 22 height 22
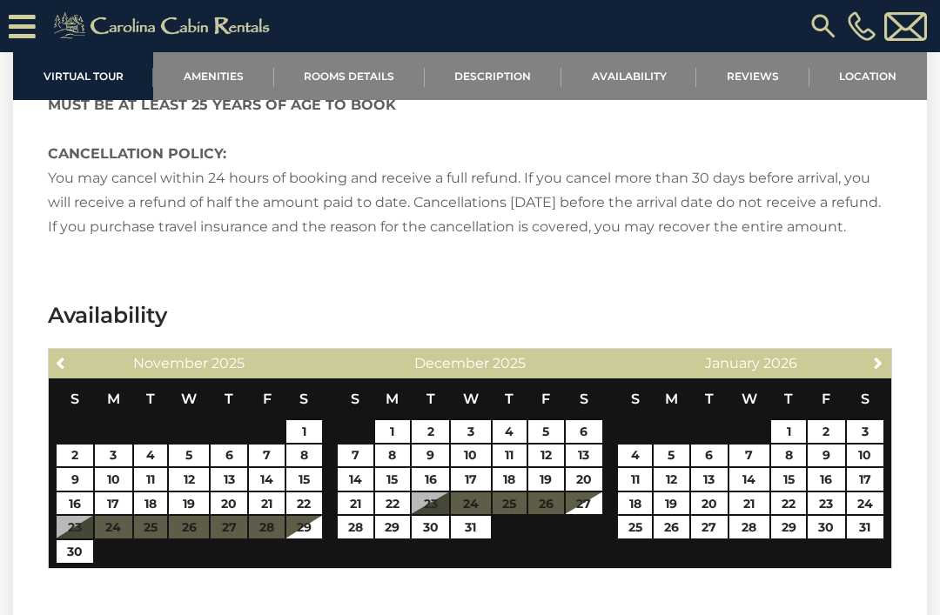
click at [885, 351] on link "Next" at bounding box center [878, 362] width 22 height 22
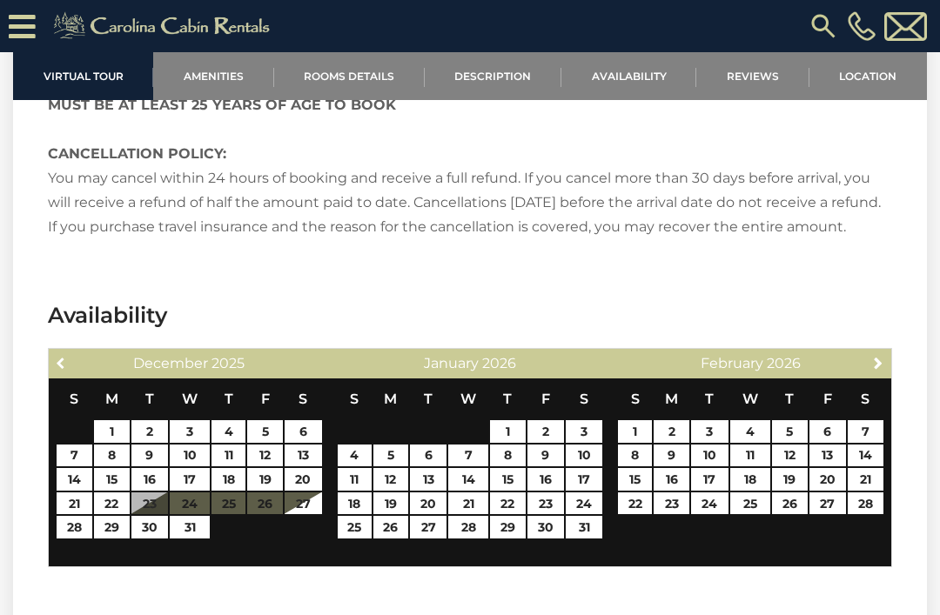
click at [66, 356] on span "Previous" at bounding box center [62, 363] width 14 height 14
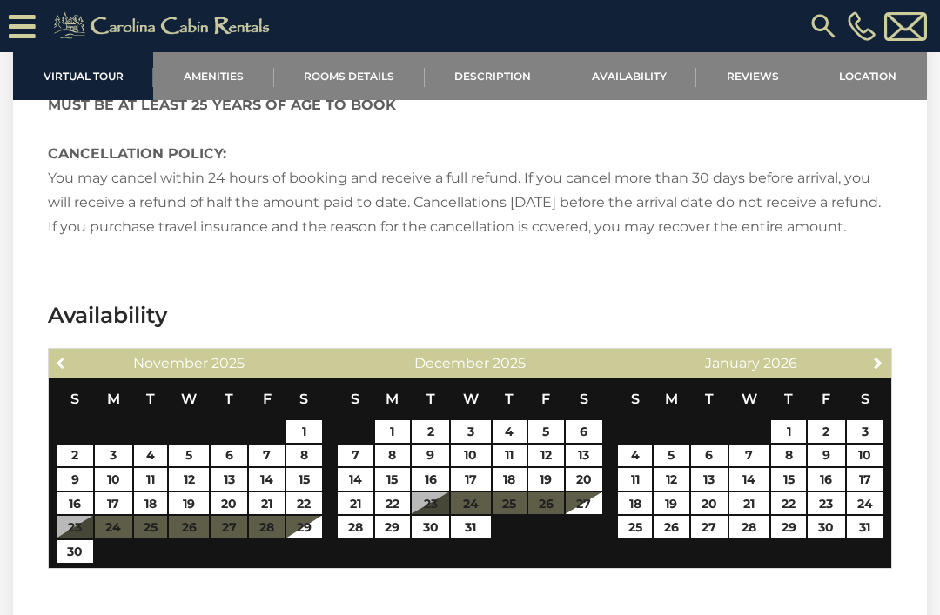
click at [70, 351] on link "Previous" at bounding box center [61, 362] width 22 height 22
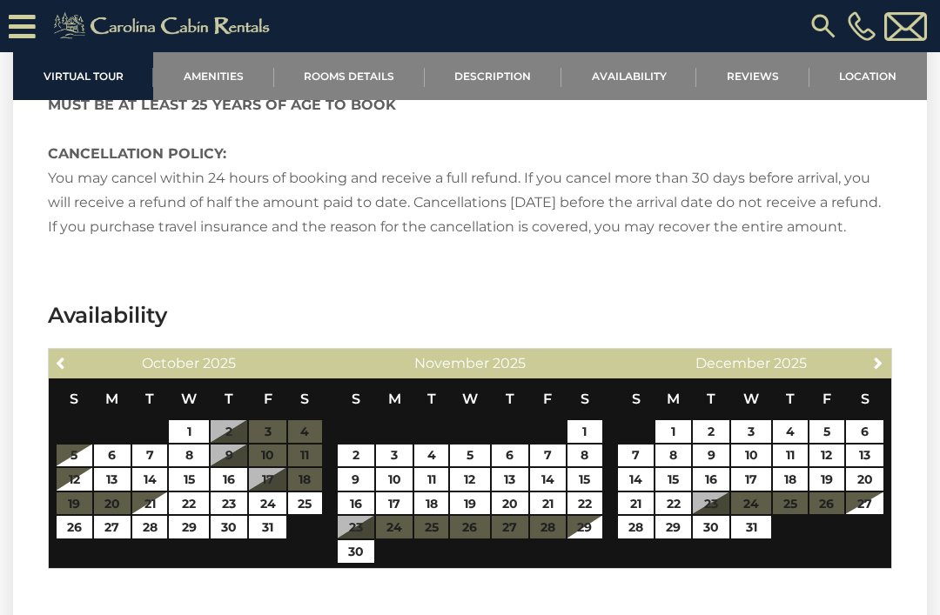
click at [58, 356] on span "Previous" at bounding box center [62, 363] width 14 height 14
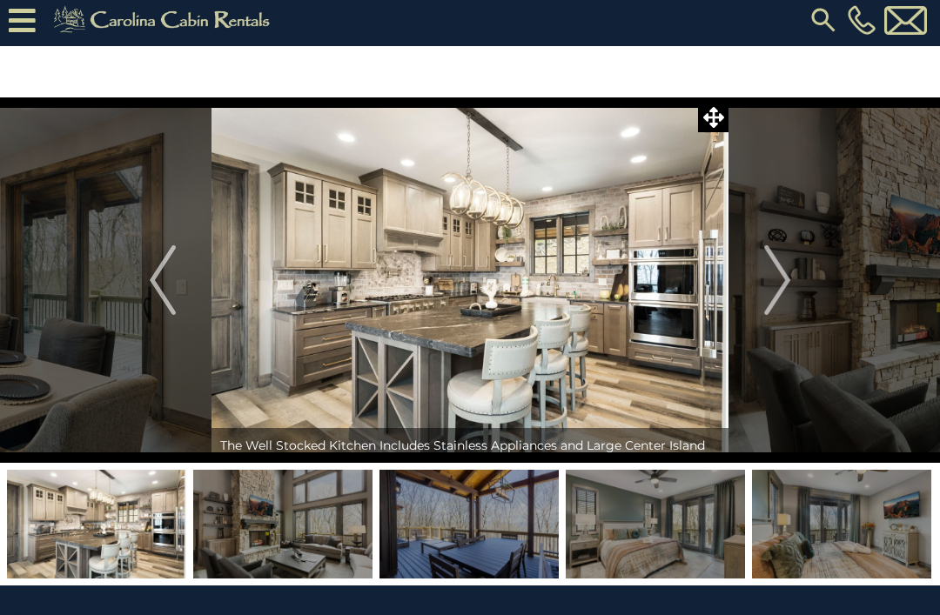
scroll to position [0, 0]
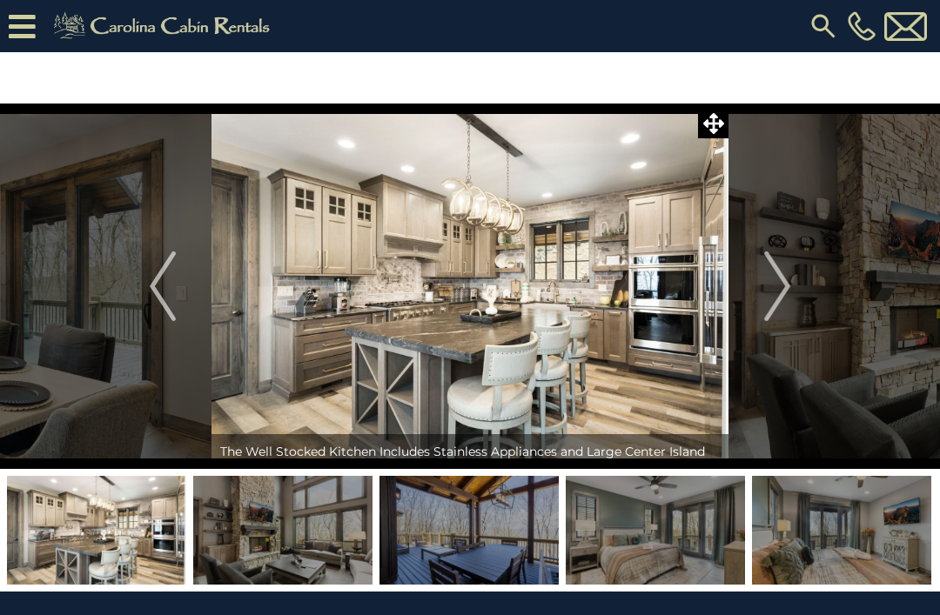
click at [789, 268] on img "Next" at bounding box center [777, 286] width 26 height 70
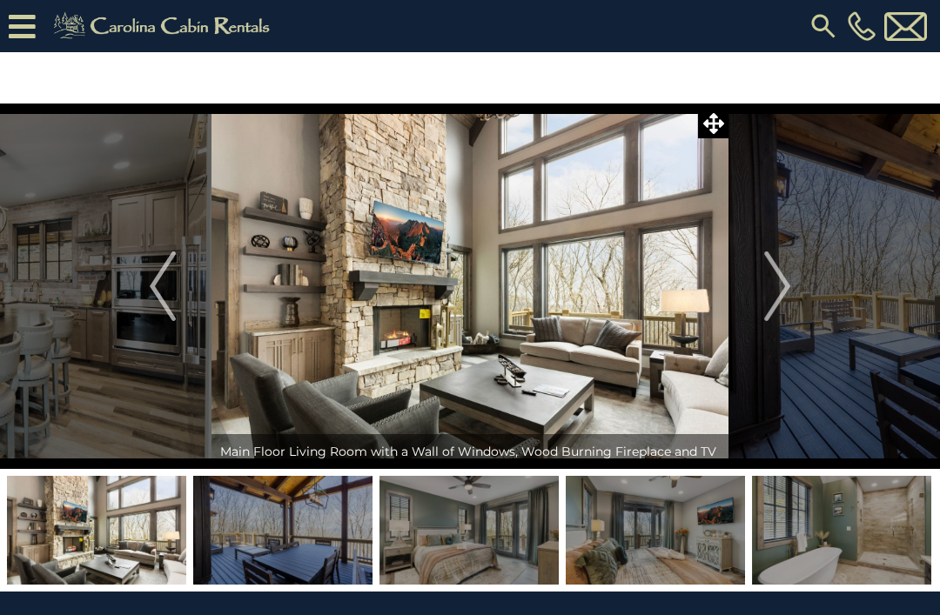
click at [777, 292] on img "Next" at bounding box center [777, 286] width 26 height 70
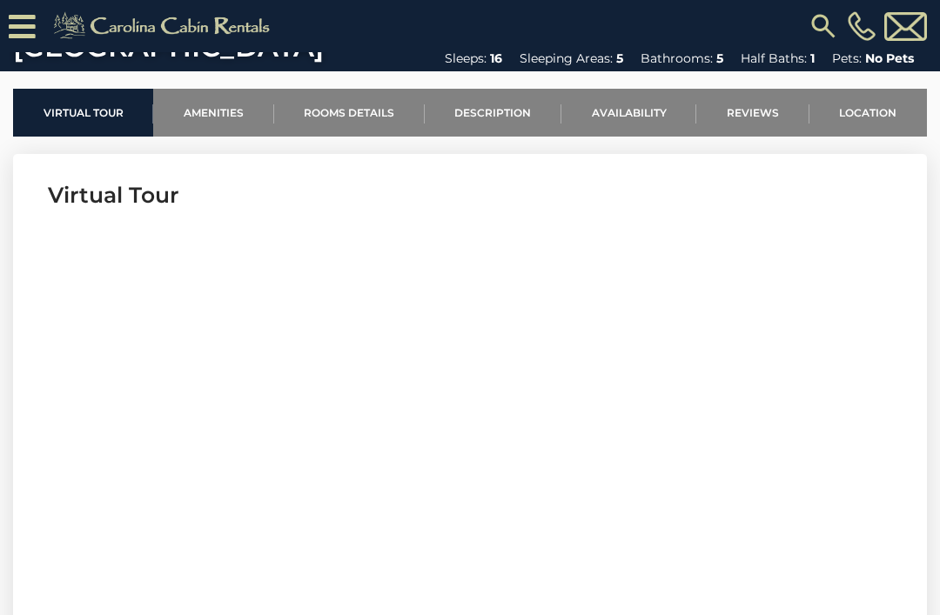
click at [219, 117] on link "Amenities" at bounding box center [213, 113] width 120 height 48
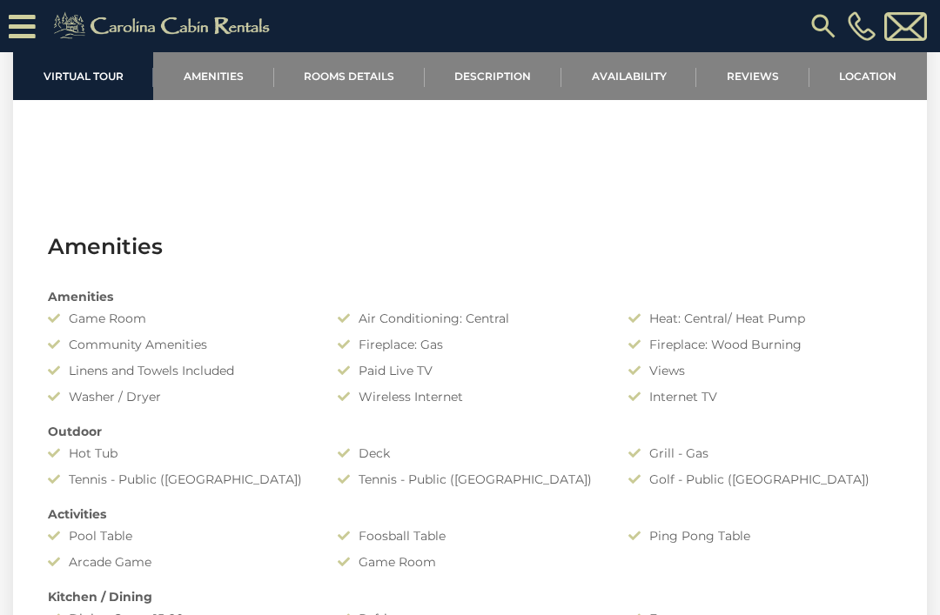
scroll to position [1093, 0]
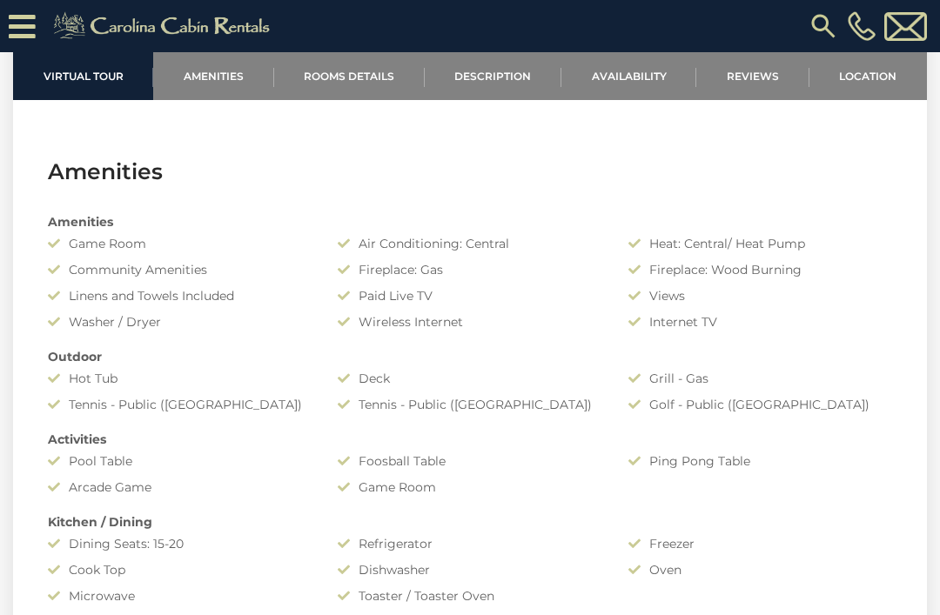
click at [360, 88] on link "Rooms Details" at bounding box center [349, 76] width 151 height 48
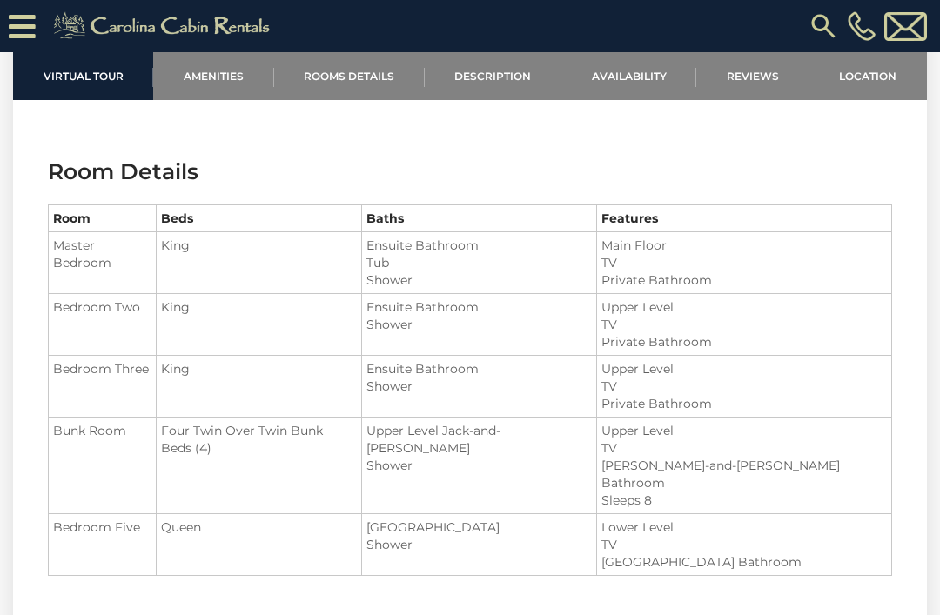
click at [506, 77] on link "Description" at bounding box center [493, 76] width 137 height 48
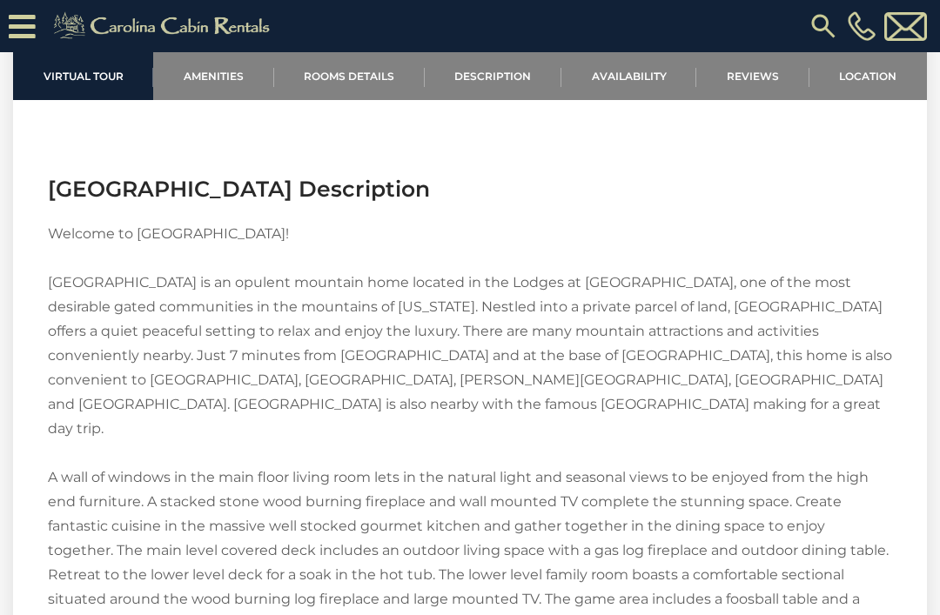
click at [643, 75] on link "Availability" at bounding box center [628, 76] width 135 height 48
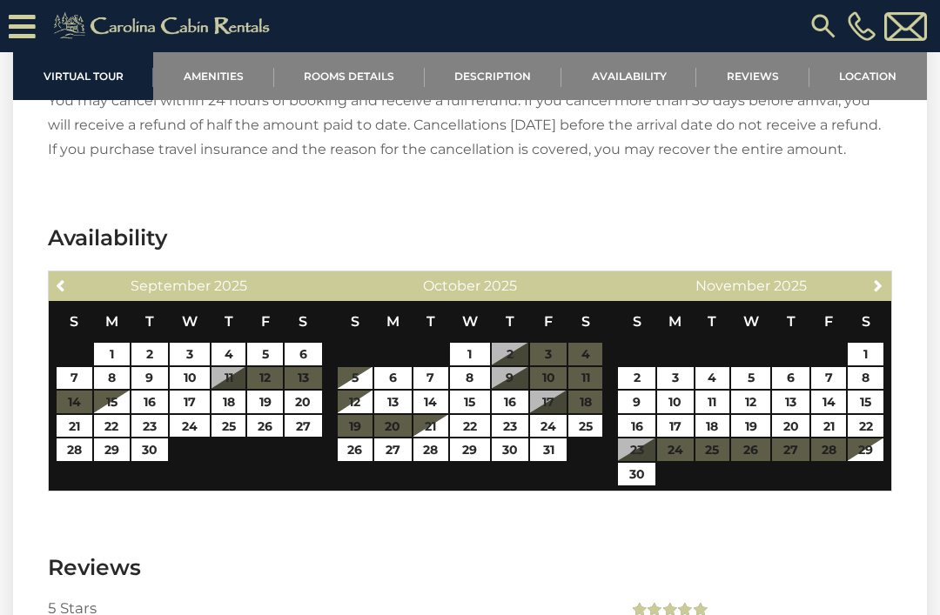
click at [767, 88] on link "Reviews" at bounding box center [752, 76] width 112 height 48
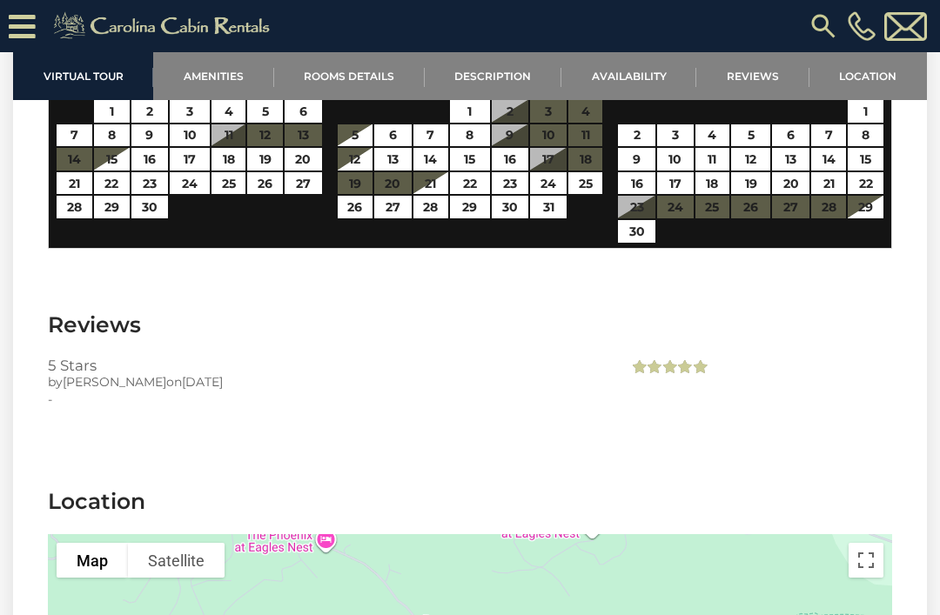
click at [883, 60] on link "Location" at bounding box center [867, 76] width 117 height 48
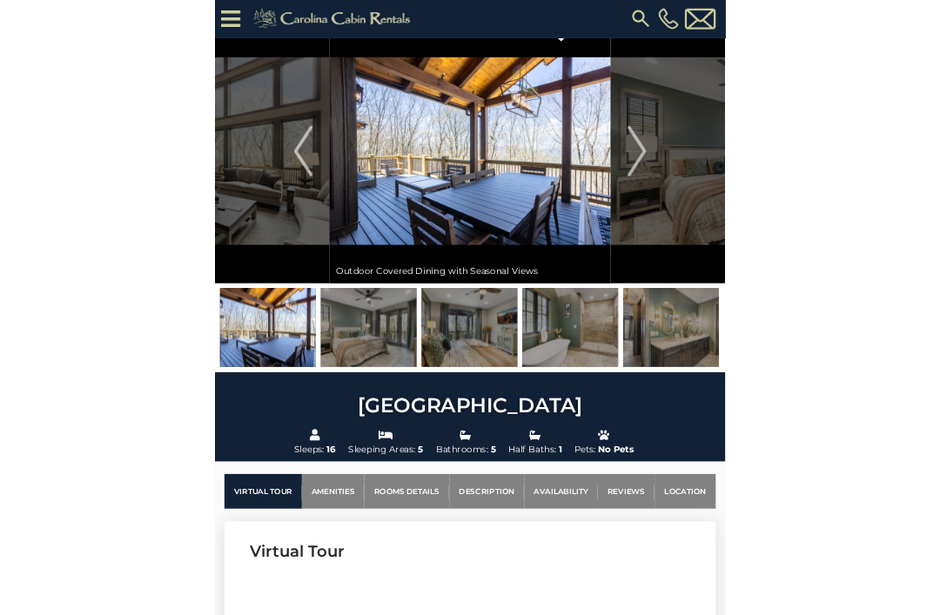
scroll to position [143, 0]
